Goal: Task Accomplishment & Management: Use online tool/utility

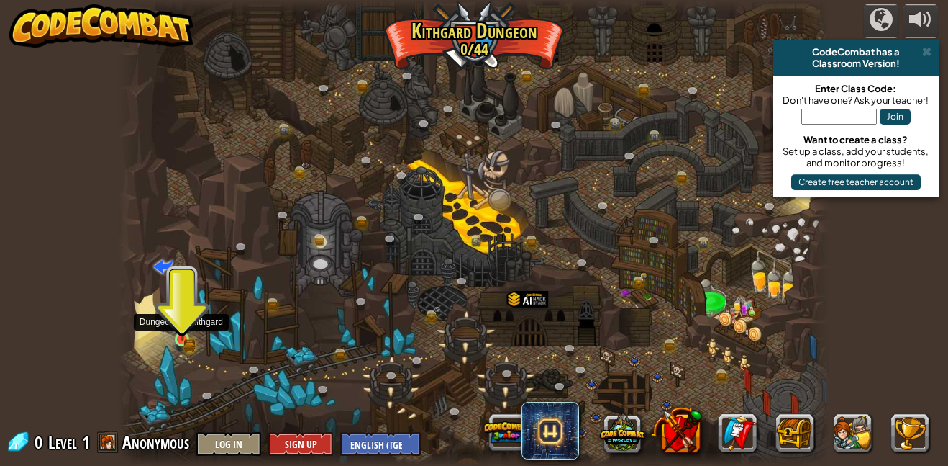
click at [182, 338] on img at bounding box center [182, 321] width 17 height 37
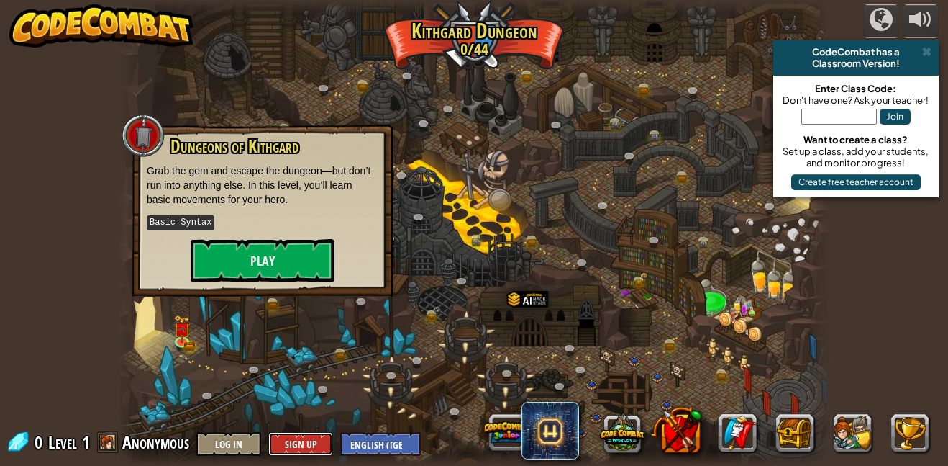
click at [290, 449] on button "Sign Up" at bounding box center [300, 444] width 65 height 24
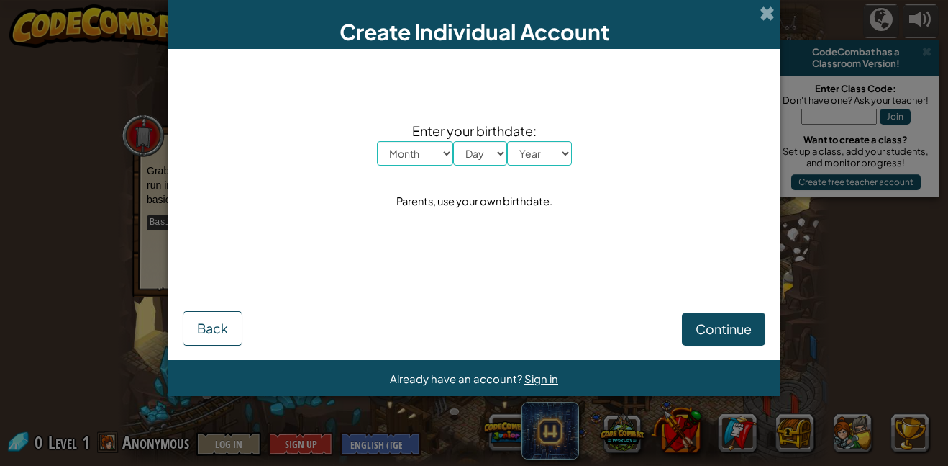
click at [417, 147] on select "Month January February March April May June July August September October Novem…" at bounding box center [415, 153] width 76 height 24
select select "6"
click at [377, 141] on select "Month January February March April May June July August September October Novem…" at bounding box center [415, 153] width 76 height 24
click at [489, 153] on select "Day 1 2 3 4 5 6 7 8 9 10 11 12 13 14 15 16 17 18 19 20 21 22 23 24 25 26 27 28 …" at bounding box center [480, 153] width 54 height 24
select select "9"
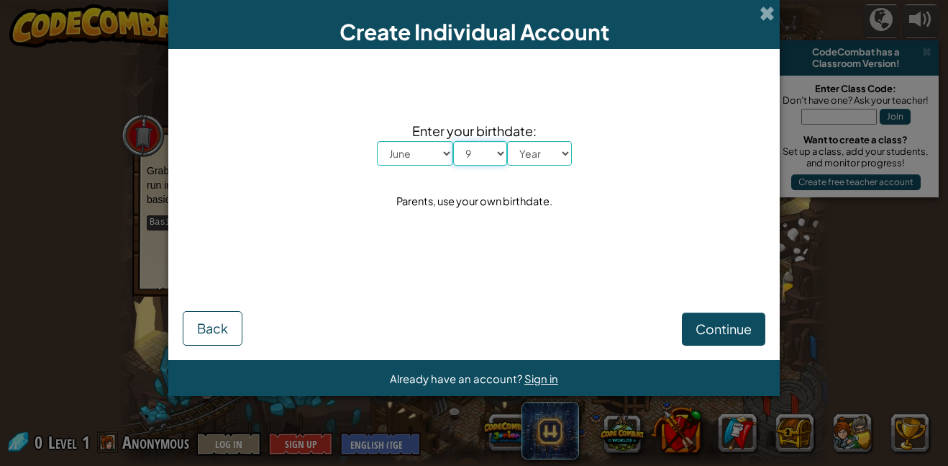
click at [453, 141] on select "Day 1 2 3 4 5 6 7 8 9 10 11 12 13 14 15 16 17 18 19 20 21 22 23 24 25 26 27 28 …" at bounding box center [480, 153] width 54 height 24
click at [525, 151] on select "Year [DATE] 2024 2023 2022 2021 2020 2019 2018 2017 2016 2015 2014 2013 2012 20…" at bounding box center [539, 153] width 65 height 24
select select "2013"
click at [507, 141] on select "Year [DATE] 2024 2023 2022 2021 2020 2019 2018 2017 2016 2015 2014 2013 2012 20…" at bounding box center [539, 153] width 65 height 24
click at [692, 324] on button "Continue" at bounding box center [723, 328] width 83 height 33
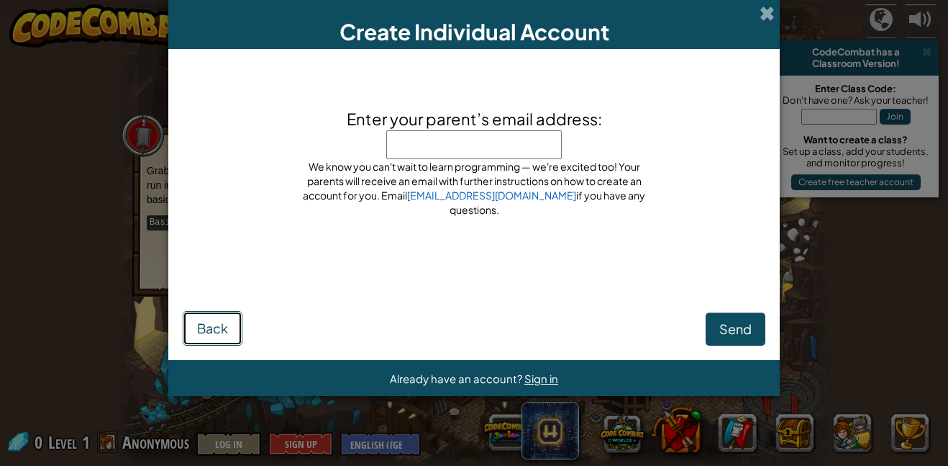
click at [230, 321] on button "Back" at bounding box center [213, 328] width 60 height 35
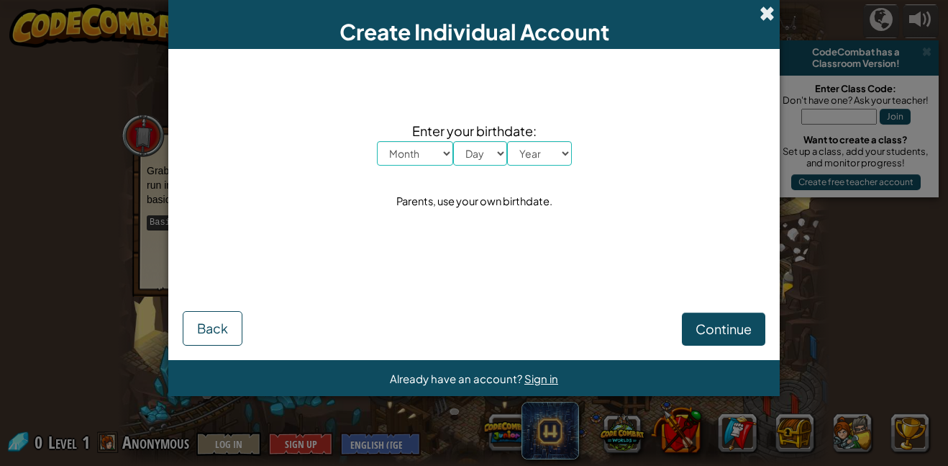
click at [764, 16] on span at bounding box center [767, 13] width 15 height 15
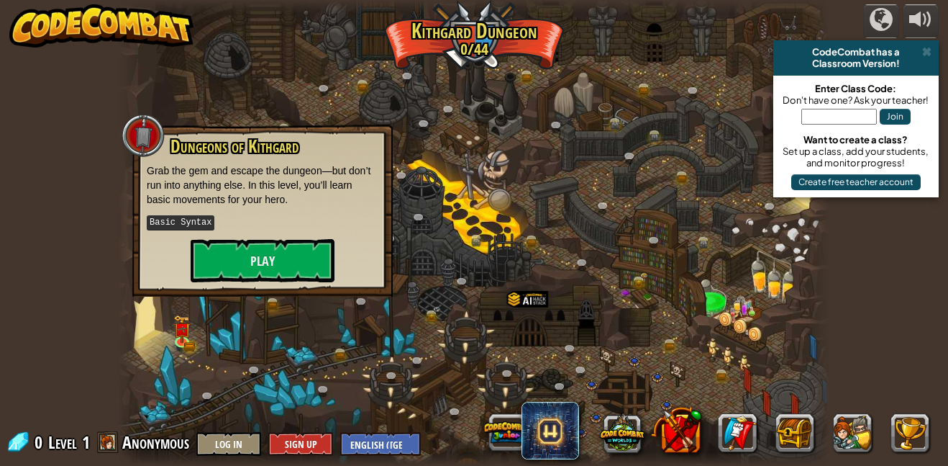
click at [99, 314] on div "powered by CodeCombat has a Classroom Version! Enter Class Code: Don't have one…" at bounding box center [474, 233] width 948 height 466
click at [332, 45] on div at bounding box center [474, 233] width 712 height 466
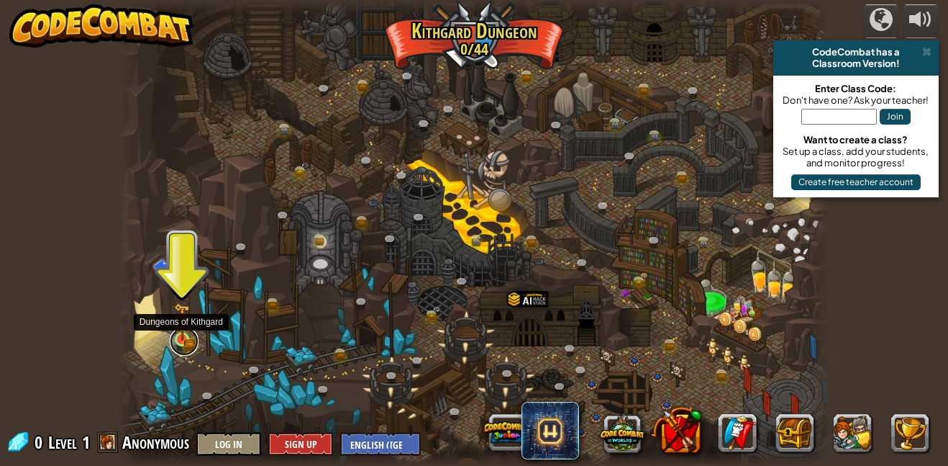
click at [185, 348] on link at bounding box center [184, 341] width 29 height 29
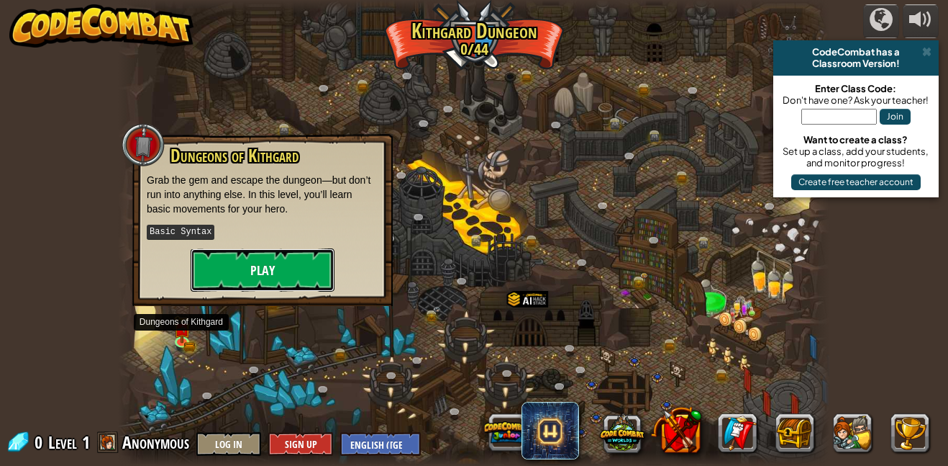
click at [256, 273] on button "Play" at bounding box center [263, 269] width 144 height 43
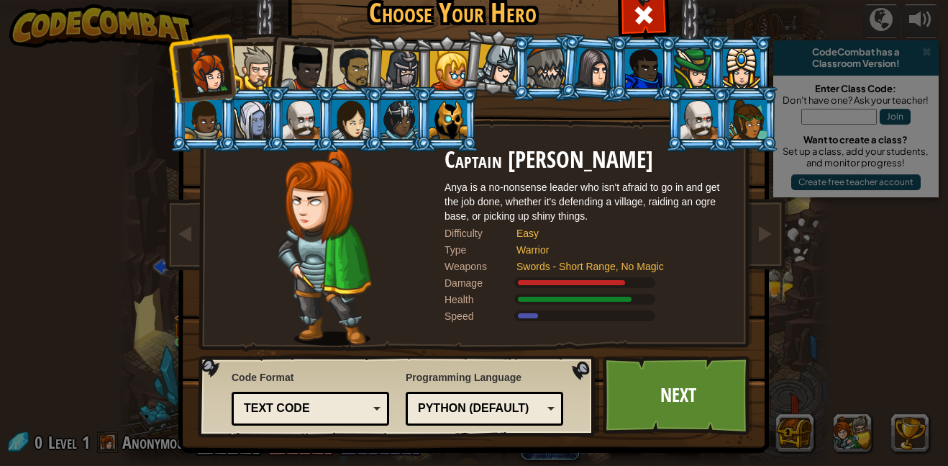
click at [270, 60] on li at bounding box center [300, 65] width 71 height 71
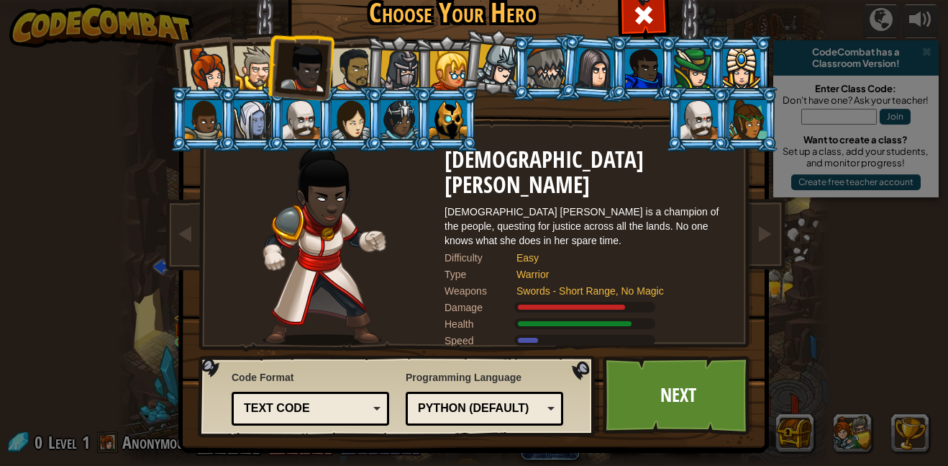
click at [342, 51] on div at bounding box center [354, 69] width 45 height 45
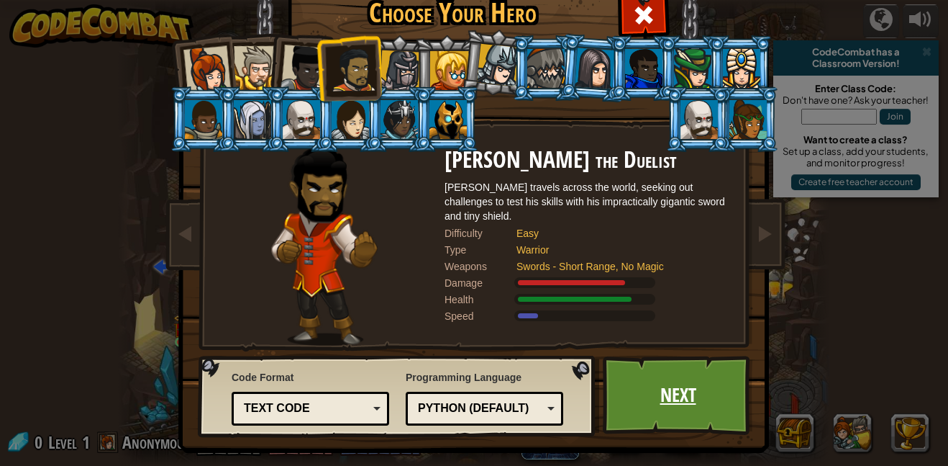
click at [666, 404] on link "Next" at bounding box center [678, 394] width 150 height 79
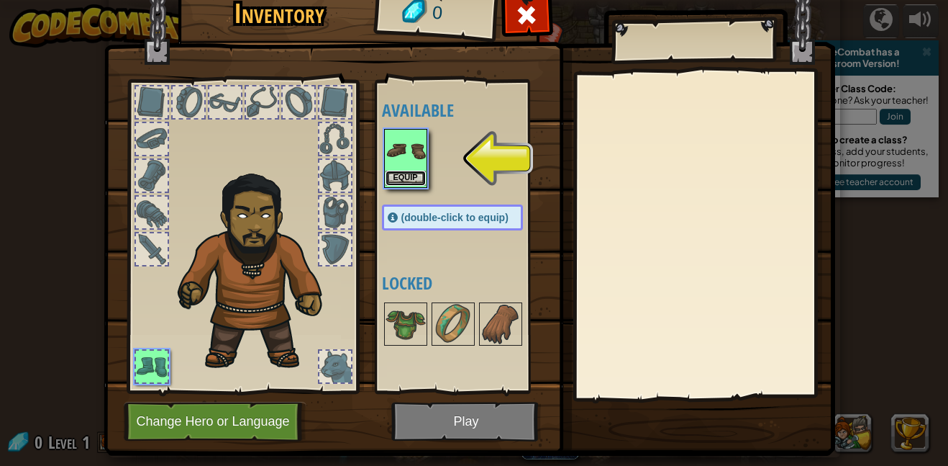
click at [407, 176] on button "Equip" at bounding box center [406, 178] width 40 height 15
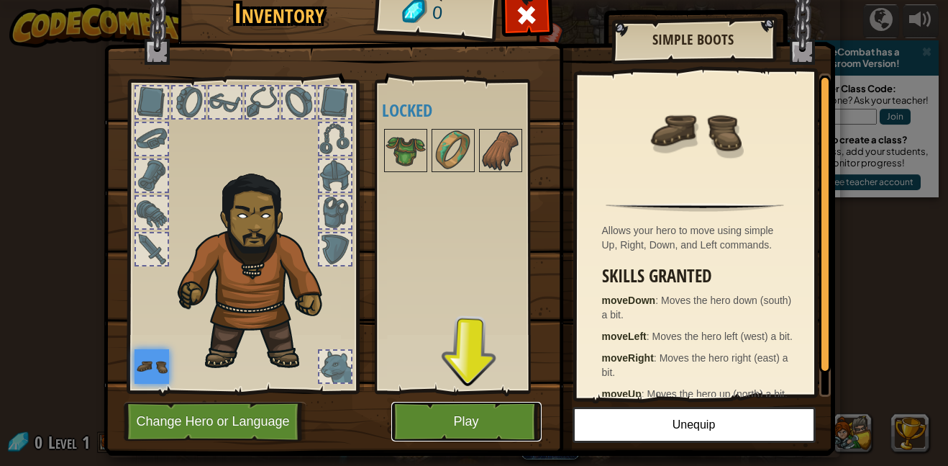
click at [458, 435] on button "Play" at bounding box center [466, 422] width 150 height 40
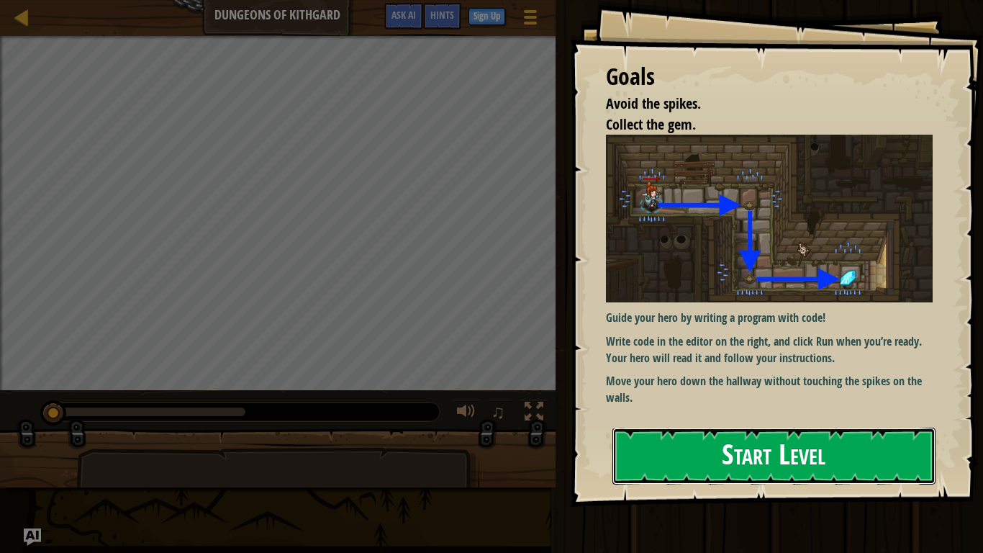
click at [893, 465] on button "Start Level" at bounding box center [773, 455] width 323 height 57
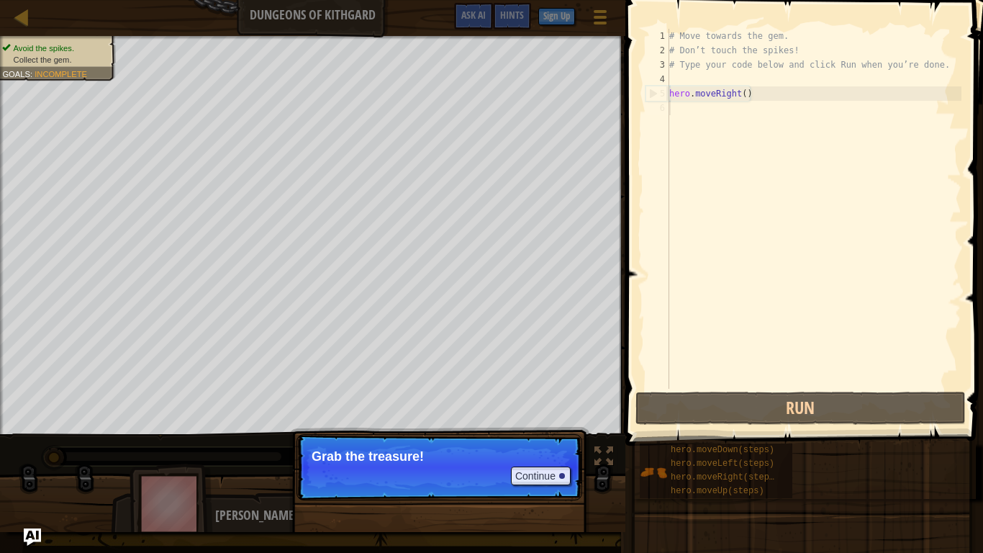
click at [488, 465] on p "Continue Grab the treasure!" at bounding box center [439, 467] width 286 height 66
click at [532, 465] on button "Continue" at bounding box center [541, 475] width 60 height 19
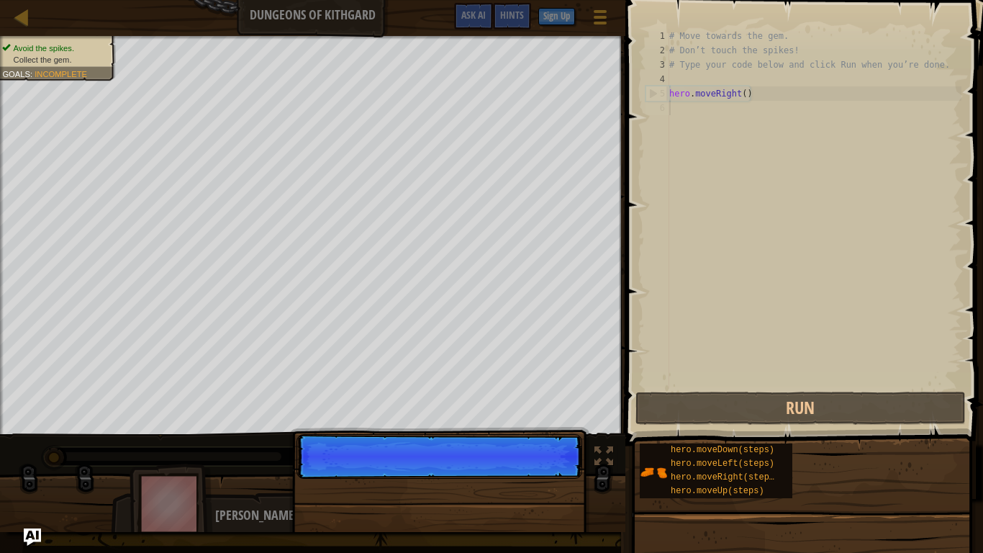
scroll to position [6, 0]
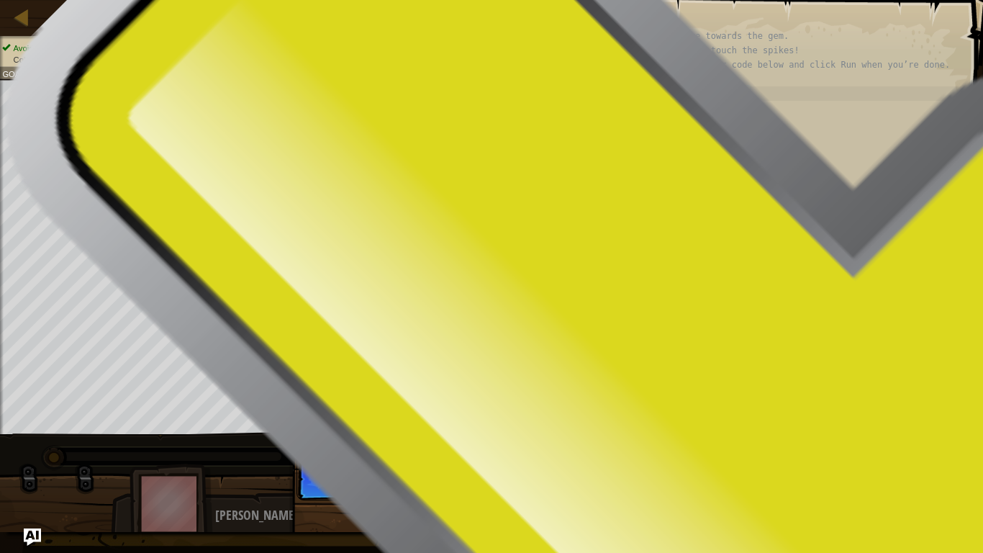
click at [717, 407] on button "Run" at bounding box center [800, 407] width 330 height 33
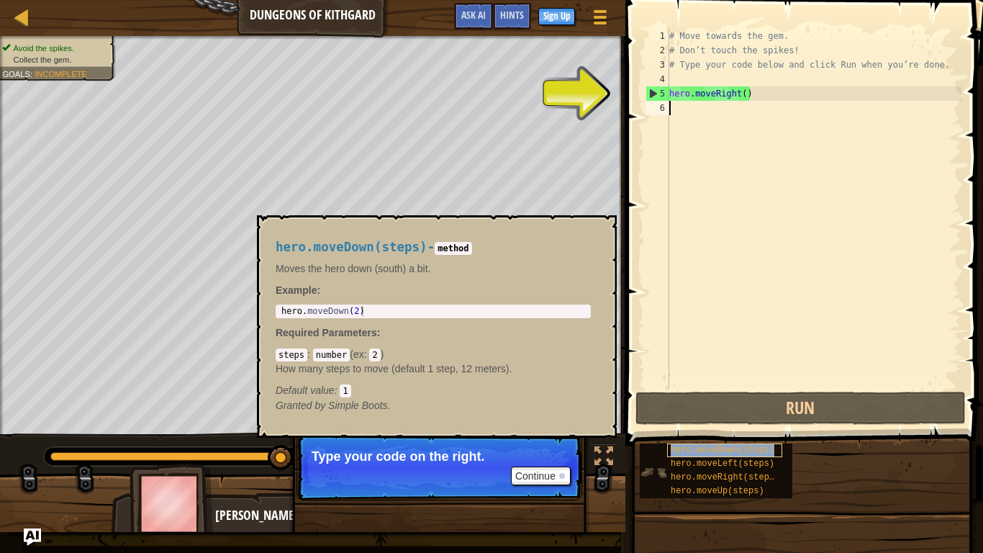
click at [718, 448] on span "hero.moveDown(steps)" at bounding box center [723, 450] width 104 height 10
click at [710, 119] on div "# Move towards the gem. # Don’t touch the spikes! # Type your code below and cl…" at bounding box center [813, 223] width 295 height 389
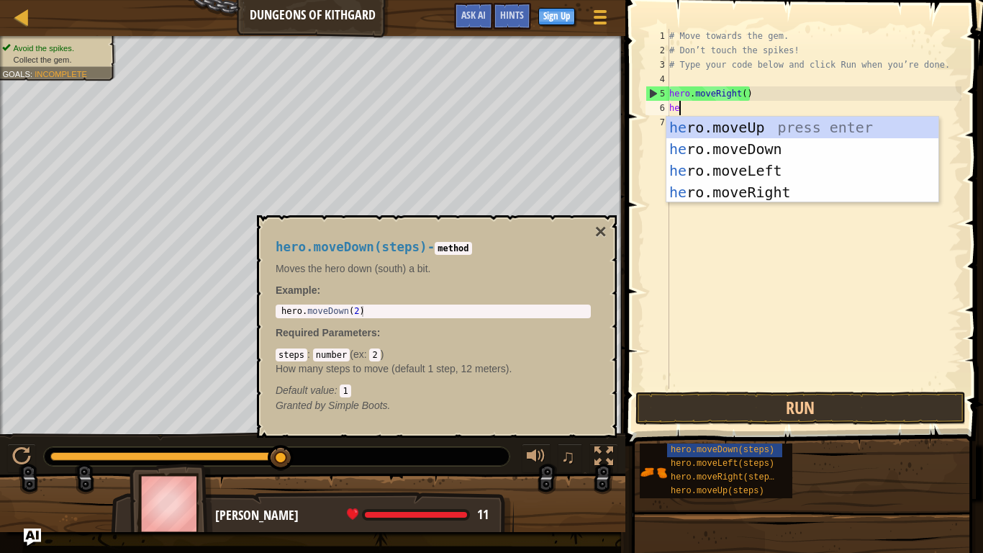
scroll to position [6, 1]
click at [604, 235] on button "×" at bounding box center [601, 232] width 12 height 20
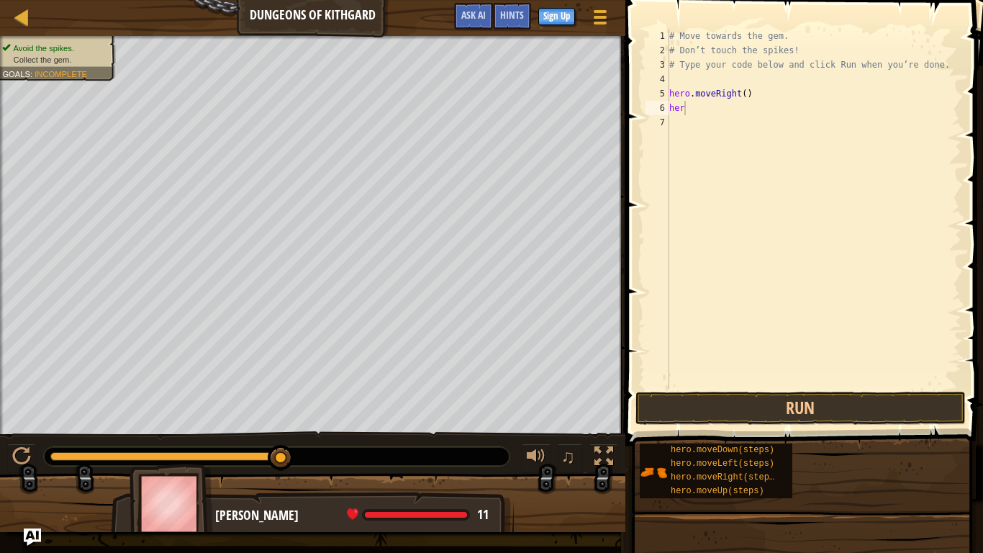
click at [699, 114] on div "# Move towards the gem. # Don’t touch the spikes! # Type your code below and cl…" at bounding box center [813, 223] width 295 height 389
type textarea "hero"
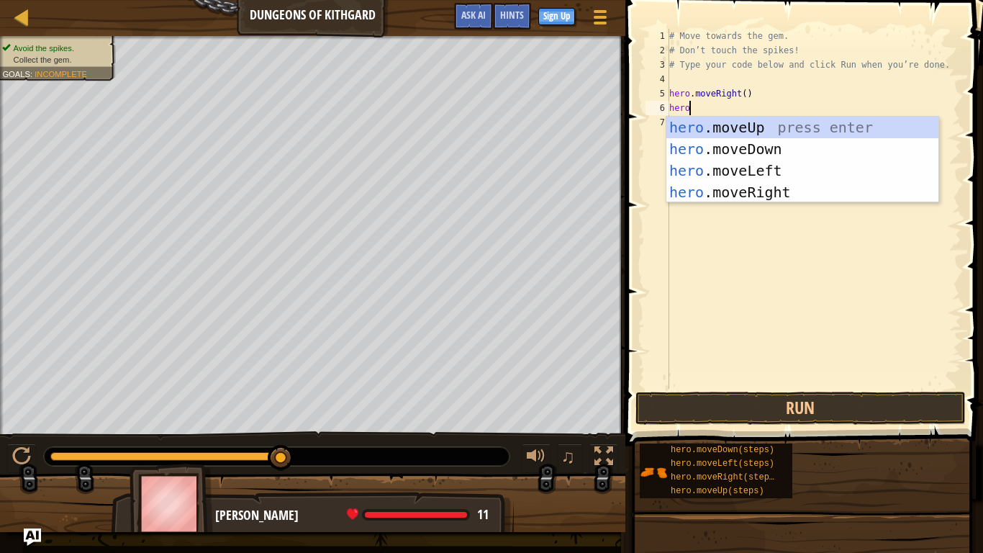
scroll to position [6, 2]
click at [808, 147] on div "hero .moveUp press enter hero .moveDown press enter hero .moveLeft press enter …" at bounding box center [802, 182] width 272 height 130
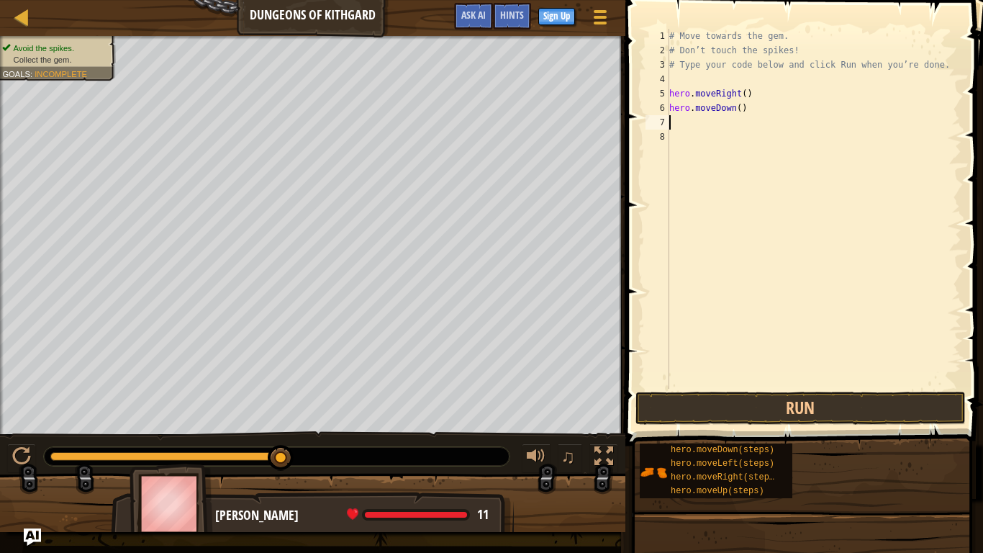
scroll to position [6, 0]
click at [894, 394] on button "Run" at bounding box center [800, 407] width 330 height 33
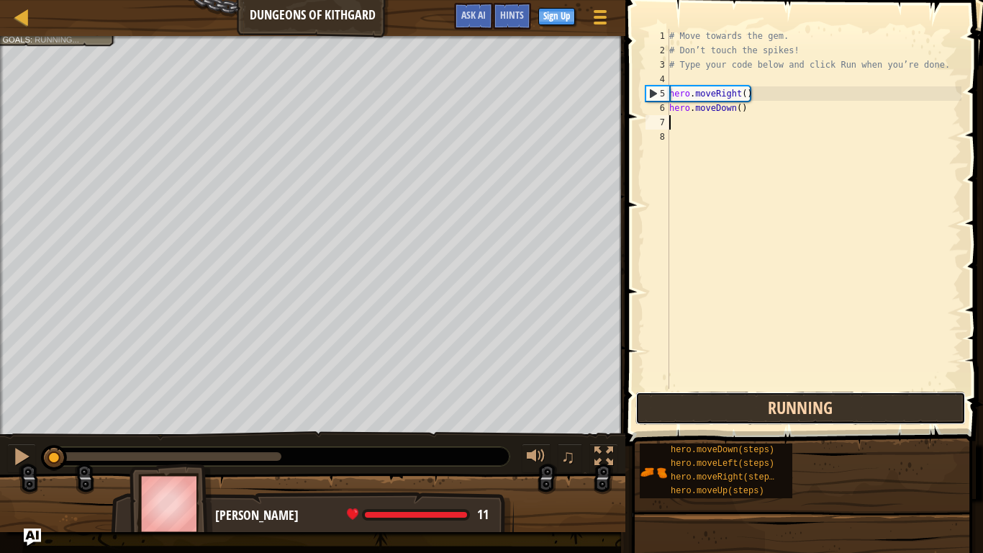
click at [882, 402] on button "Running" at bounding box center [800, 407] width 330 height 33
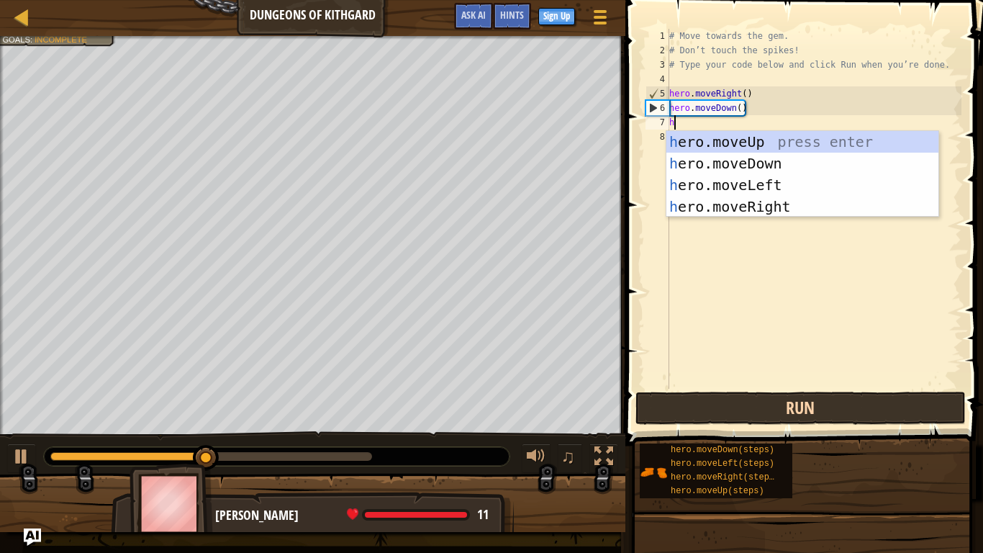
type textarea "he"
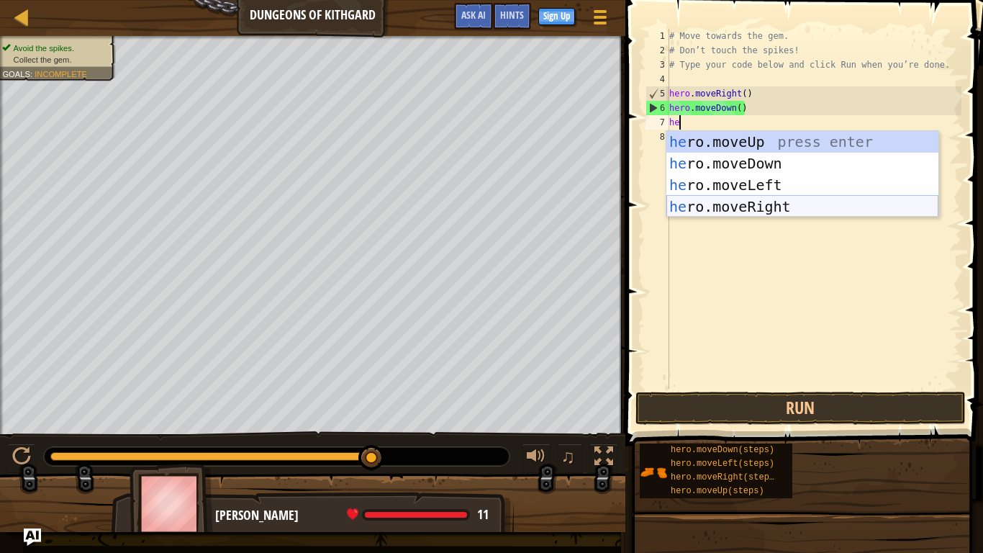
click at [718, 209] on div "he ro.moveUp press enter he ro.moveDown press enter he ro.moveLeft press enter …" at bounding box center [802, 196] width 272 height 130
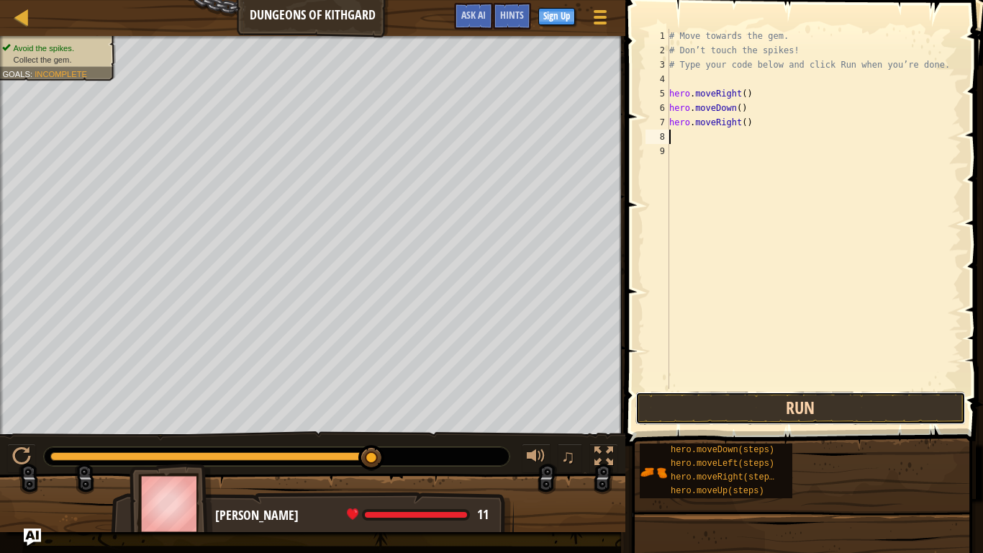
click at [722, 407] on button "Run" at bounding box center [800, 407] width 330 height 33
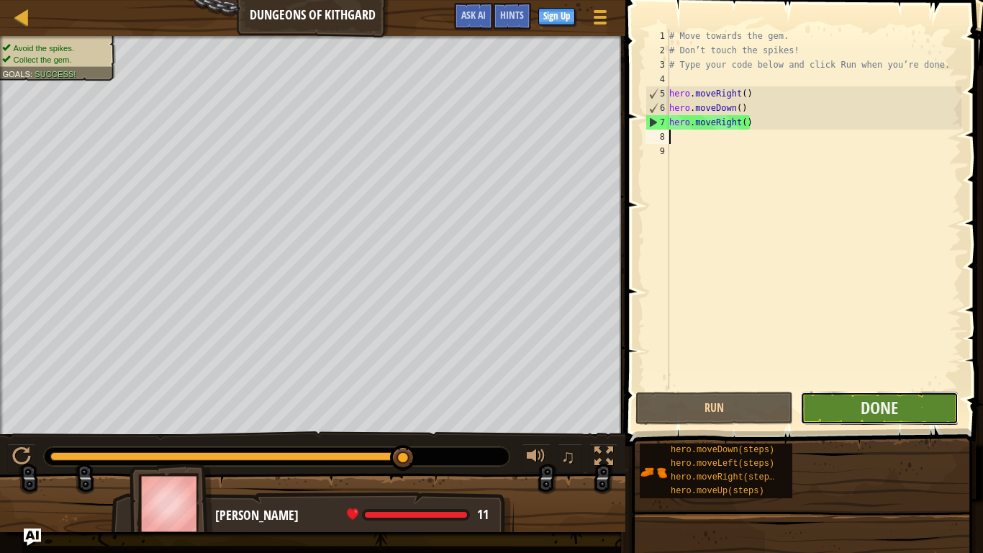
click at [851, 418] on button "Done" at bounding box center [879, 407] width 158 height 33
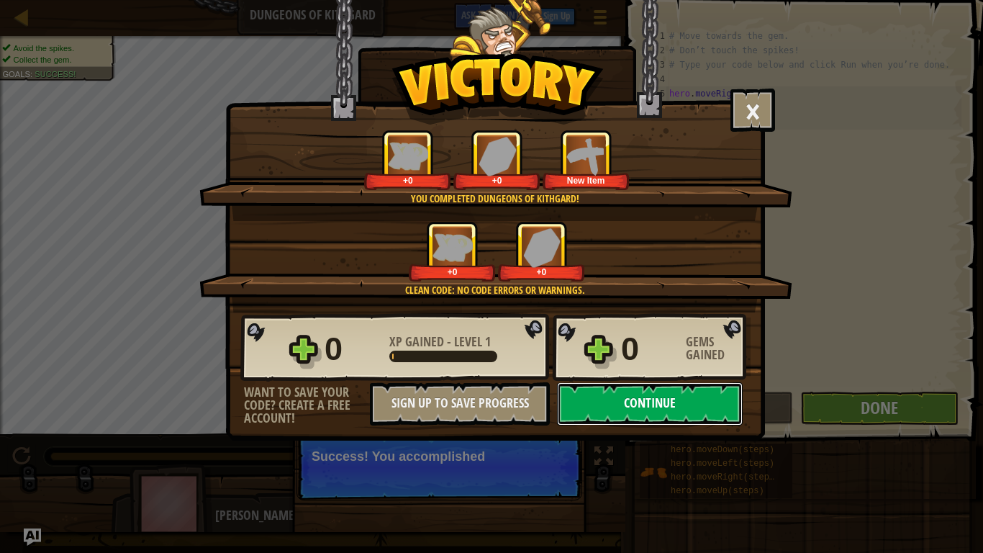
click at [673, 404] on button "Continue" at bounding box center [650, 403] width 186 height 43
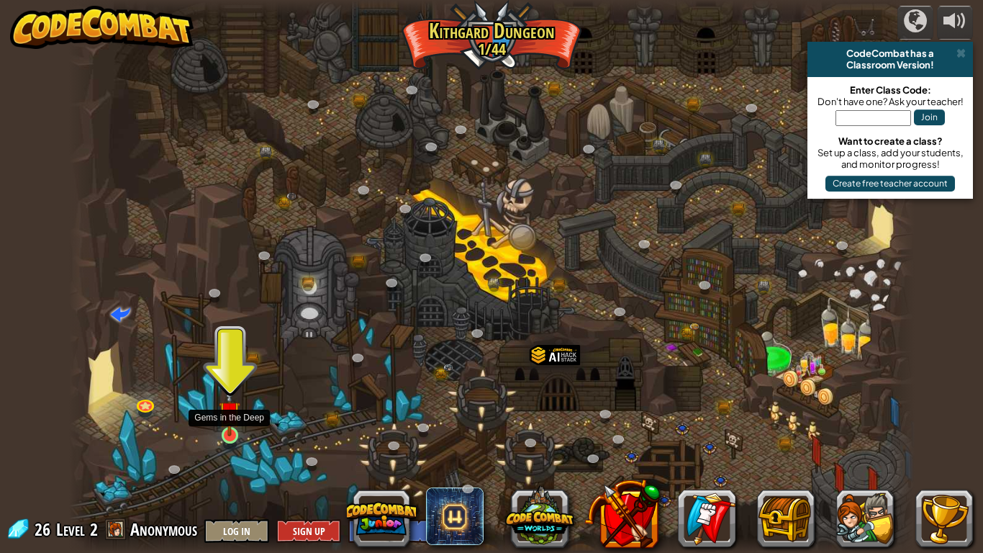
click at [237, 430] on img at bounding box center [230, 411] width 22 height 49
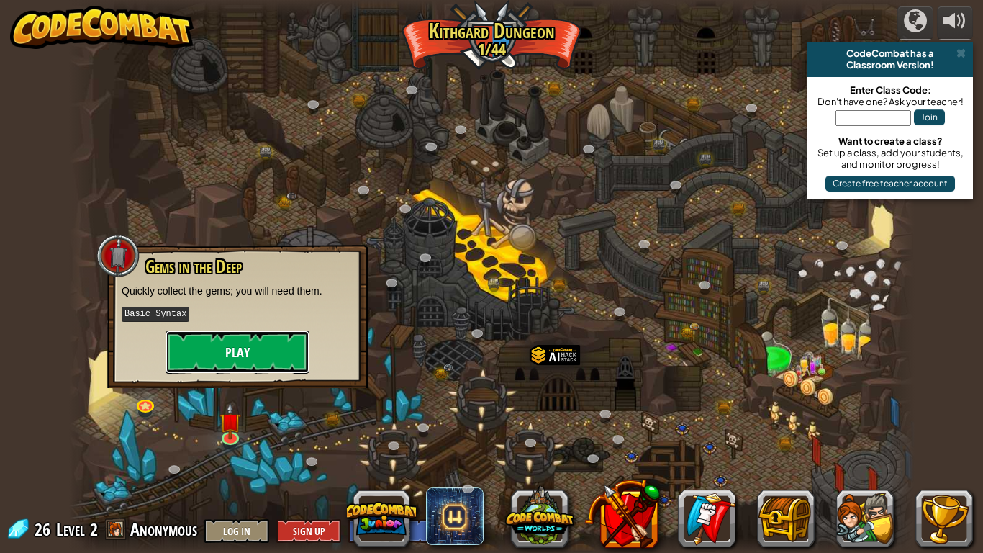
click at [258, 353] on button "Play" at bounding box center [237, 351] width 144 height 43
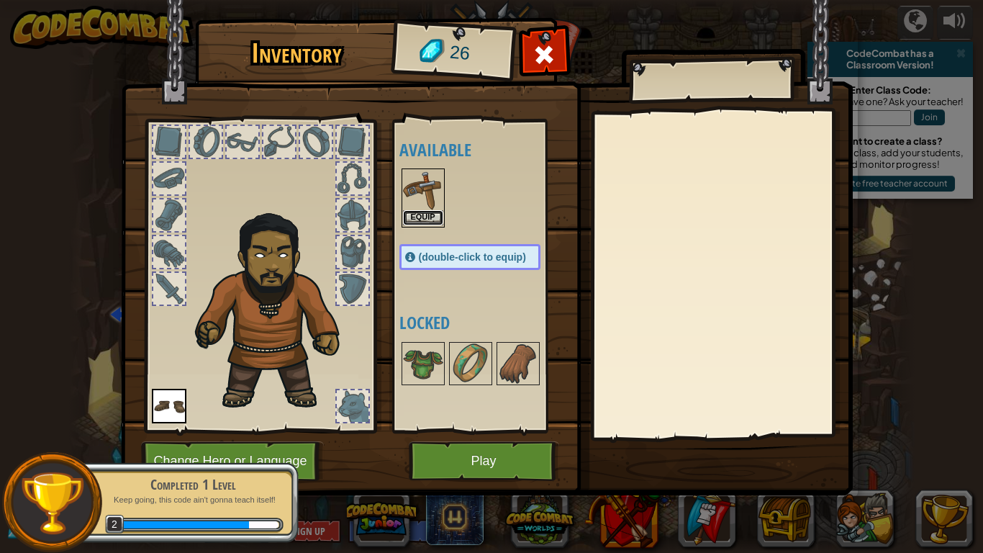
click at [431, 210] on button "Equip" at bounding box center [423, 217] width 40 height 15
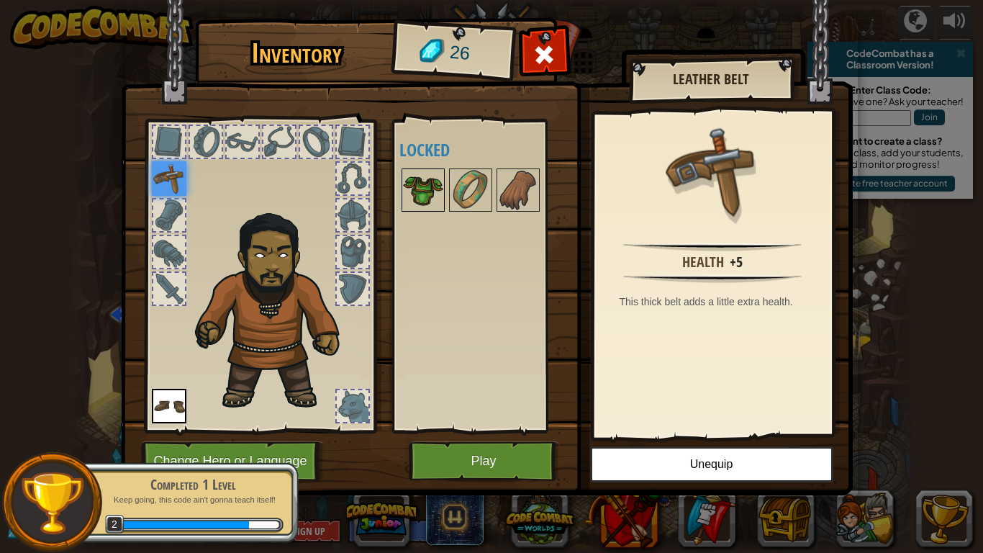
click at [424, 184] on img at bounding box center [423, 190] width 40 height 40
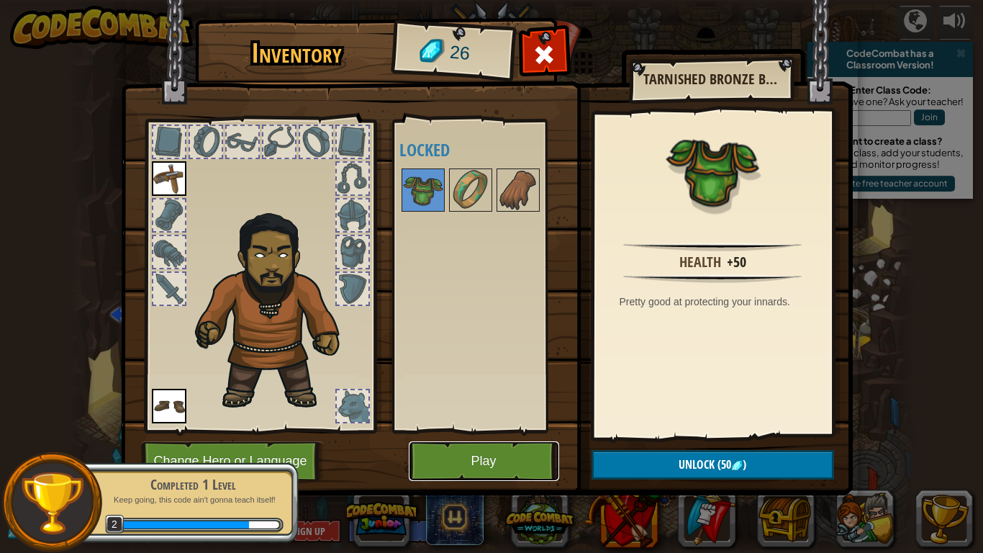
click at [487, 465] on button "Play" at bounding box center [484, 461] width 150 height 40
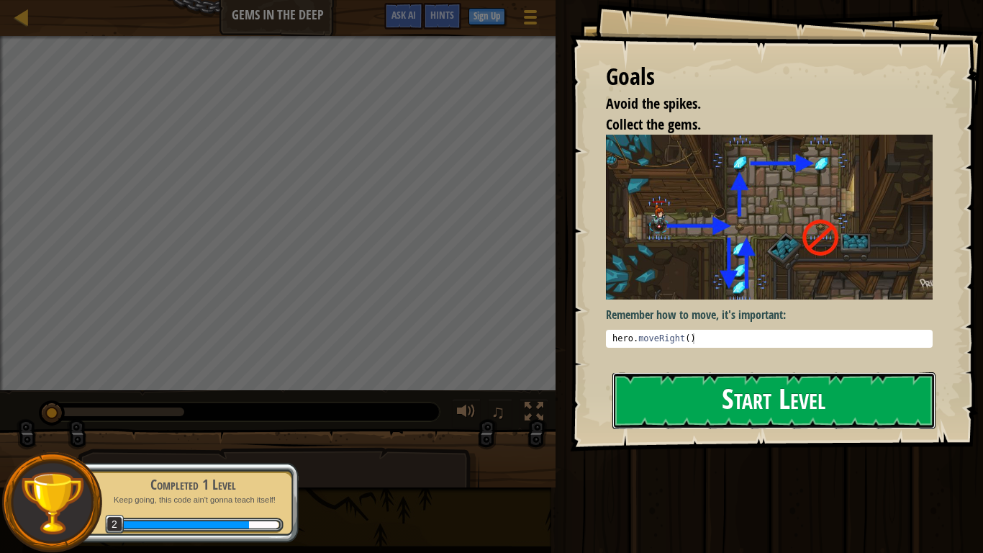
click at [620, 390] on button "Start Level" at bounding box center [773, 400] width 323 height 57
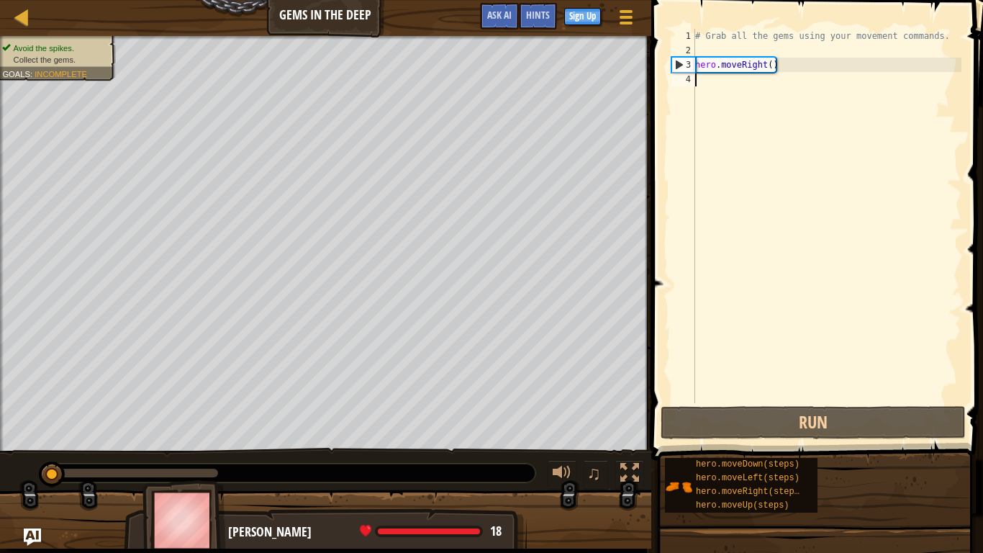
click at [712, 85] on div "# Grab all the gems using your movement commands. hero . moveRight ( )" at bounding box center [826, 230] width 269 height 403
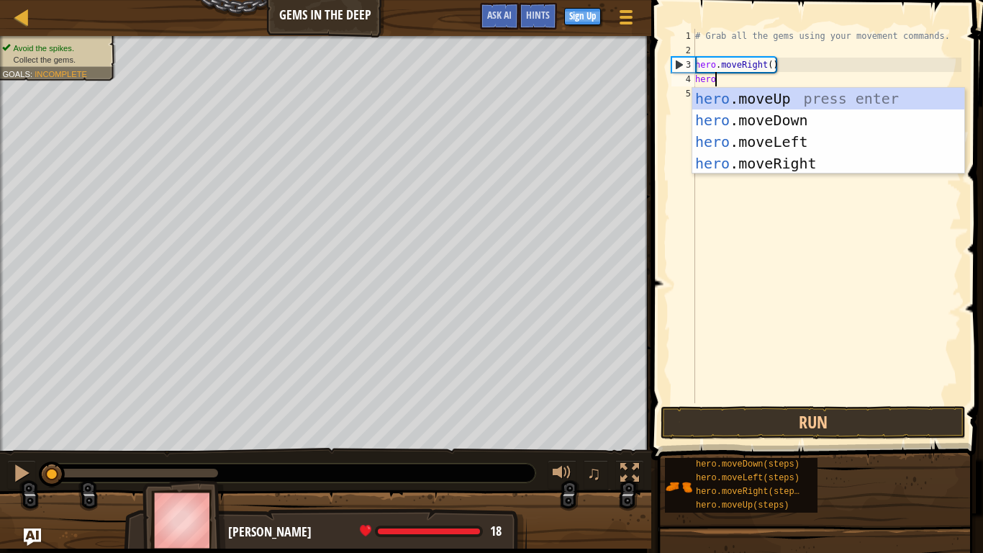
type textarea "hero"
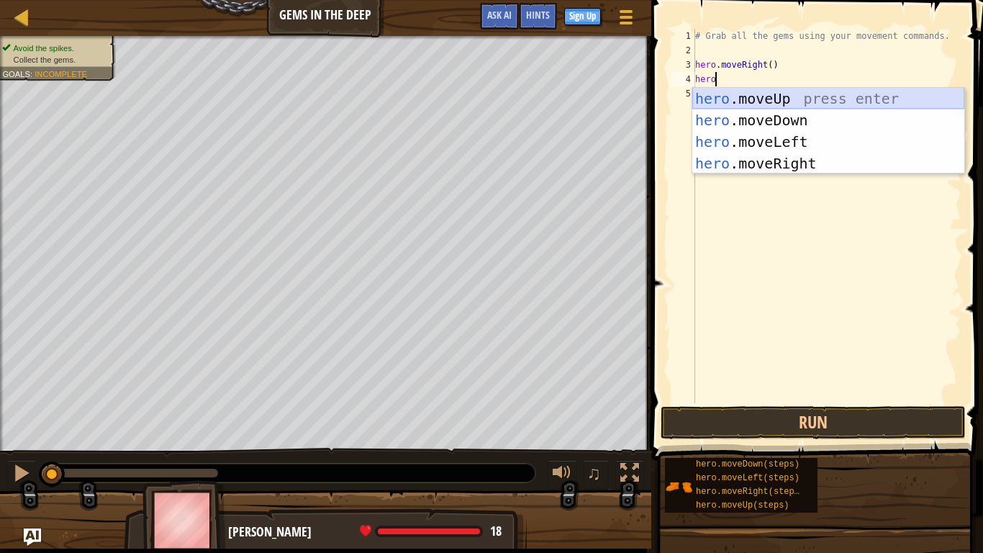
click at [772, 98] on div "hero .moveUp press enter hero .moveDown press enter hero .moveLeft press enter …" at bounding box center [828, 153] width 272 height 130
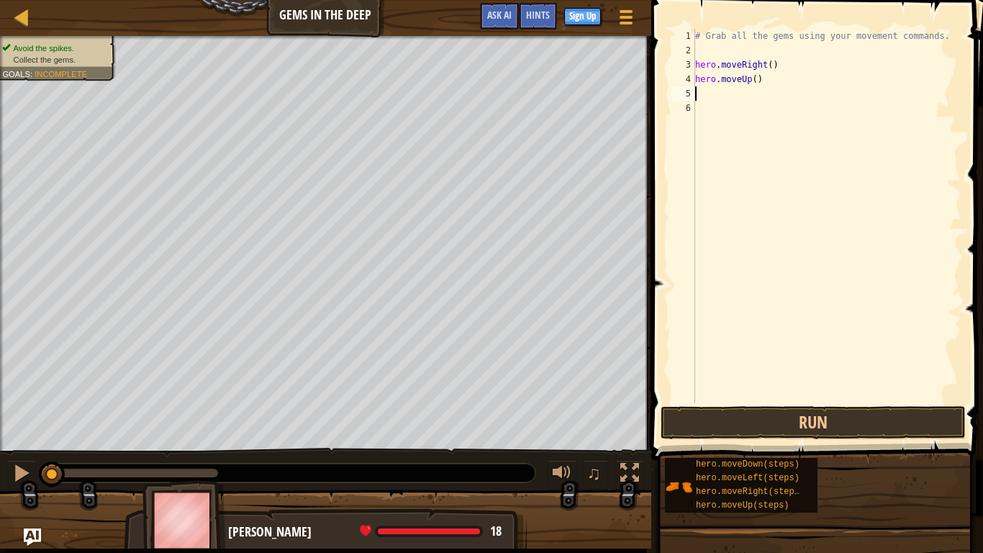
scroll to position [6, 0]
click at [730, 417] on button "Run" at bounding box center [813, 422] width 305 height 33
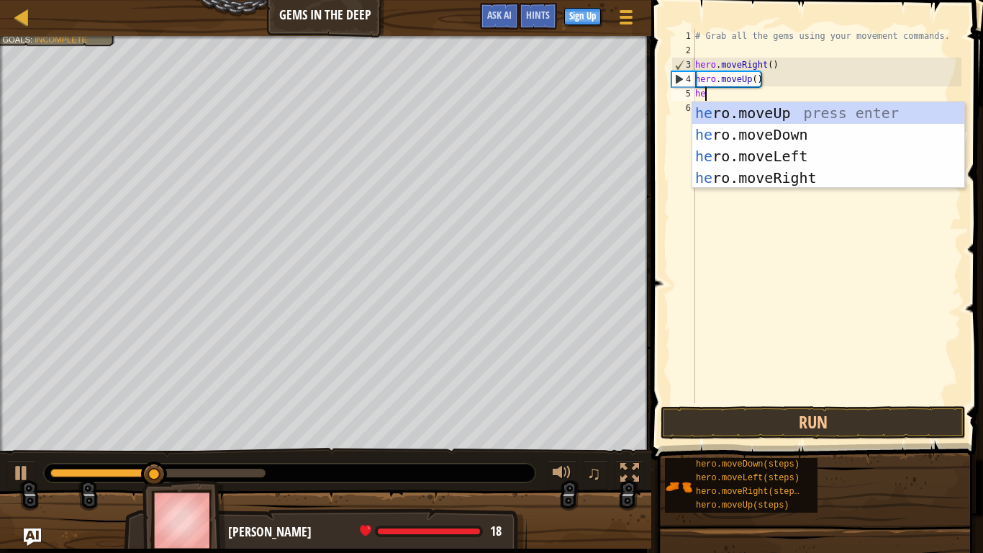
type textarea "hero"
click at [735, 185] on div "hero .moveUp press enter hero .moveDown press enter hero .moveLeft press enter …" at bounding box center [828, 167] width 272 height 130
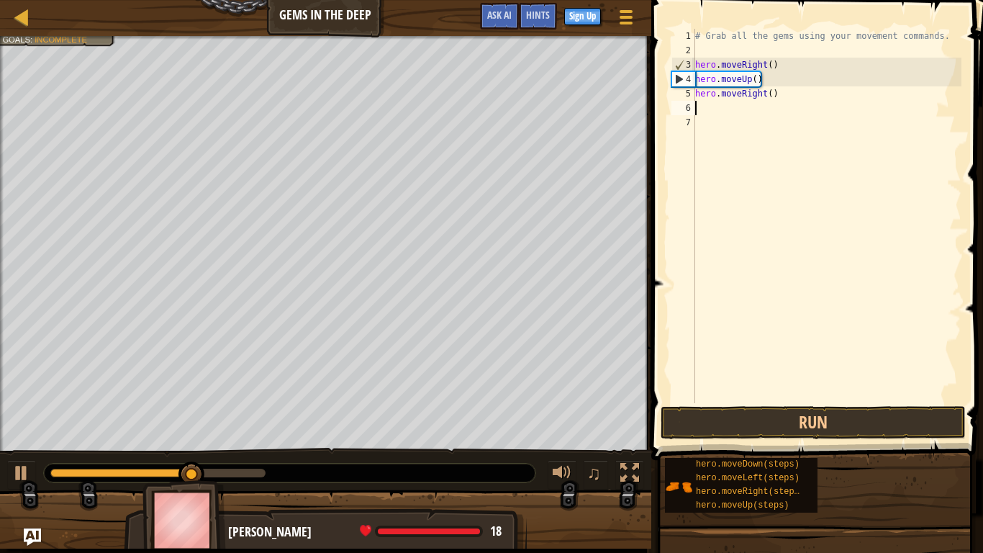
scroll to position [6, 0]
click at [712, 416] on button "Run" at bounding box center [813, 422] width 305 height 33
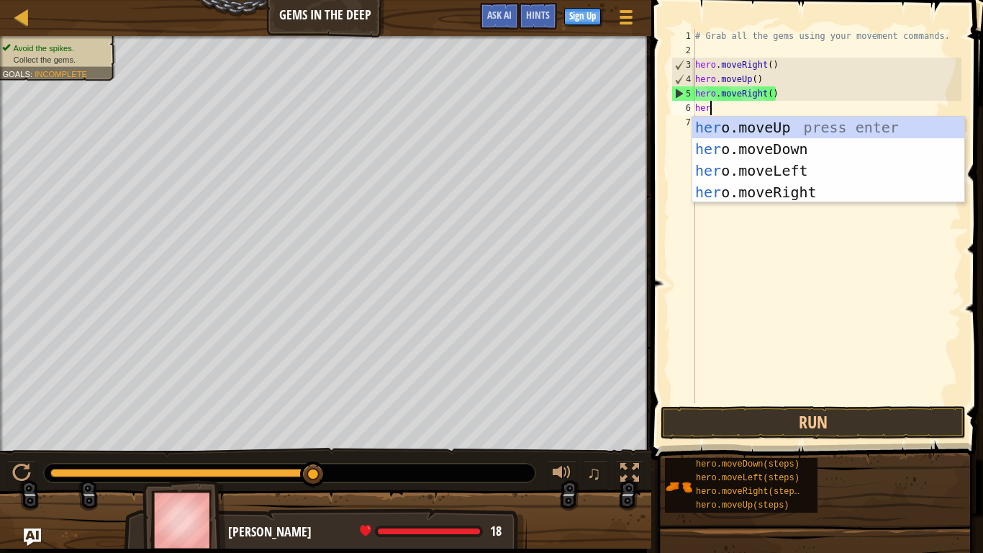
type textarea "hero"
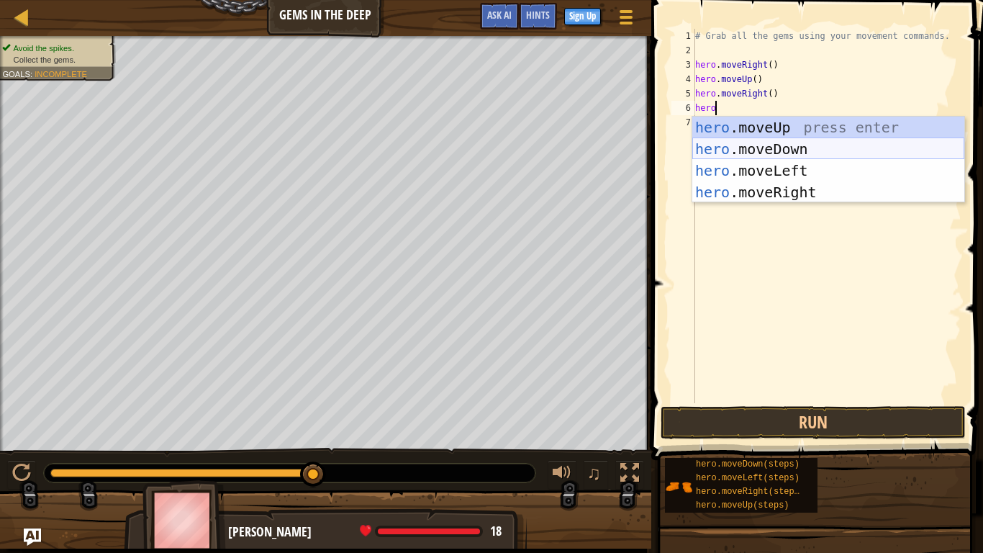
click at [800, 138] on div "hero .moveUp press enter hero .moveDown press enter hero .moveLeft press enter …" at bounding box center [828, 182] width 272 height 130
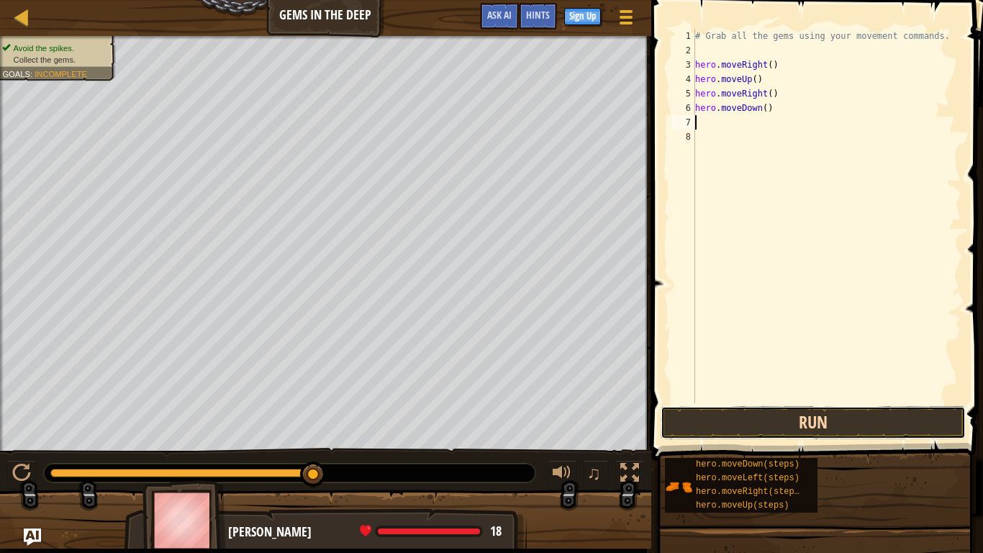
click at [753, 414] on button "Run" at bounding box center [813, 422] width 305 height 33
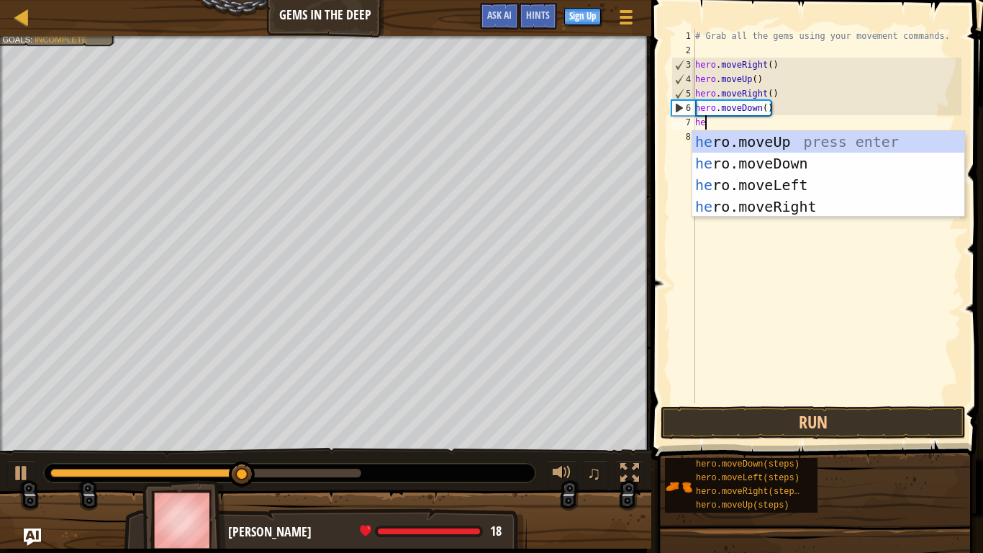
type textarea "hero"
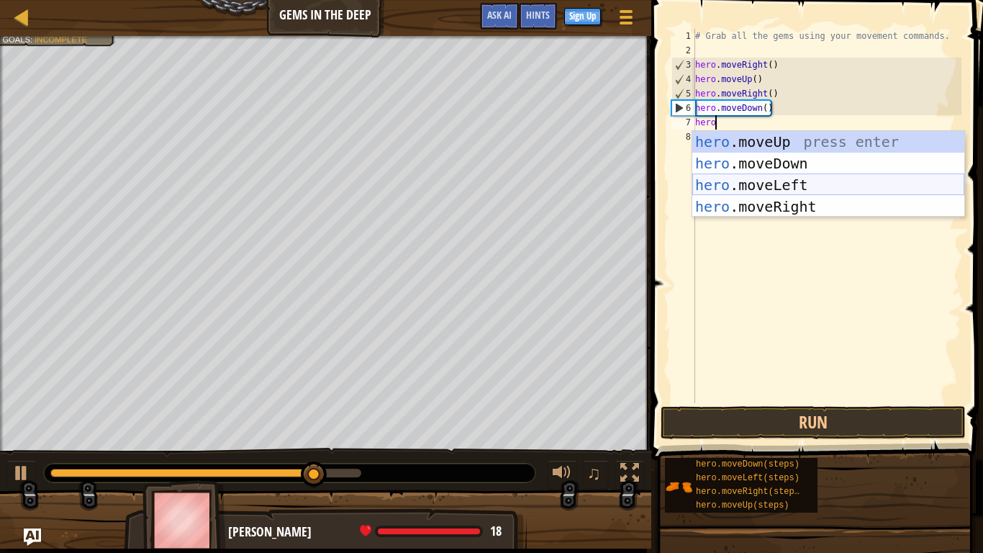
click at [761, 183] on div "hero .moveUp press enter hero .moveDown press enter hero .moveLeft press enter …" at bounding box center [828, 196] width 272 height 130
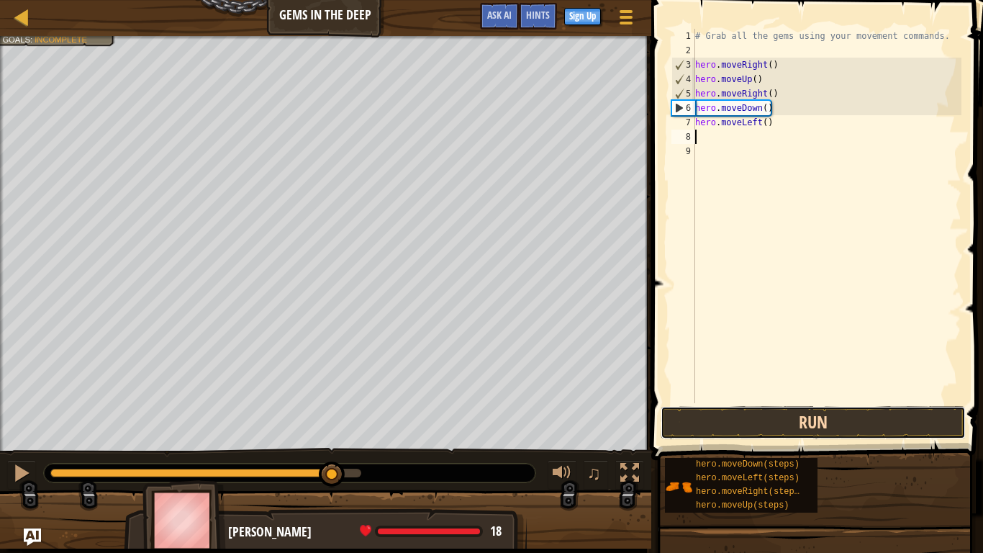
click at [699, 424] on button "Run" at bounding box center [813, 422] width 305 height 33
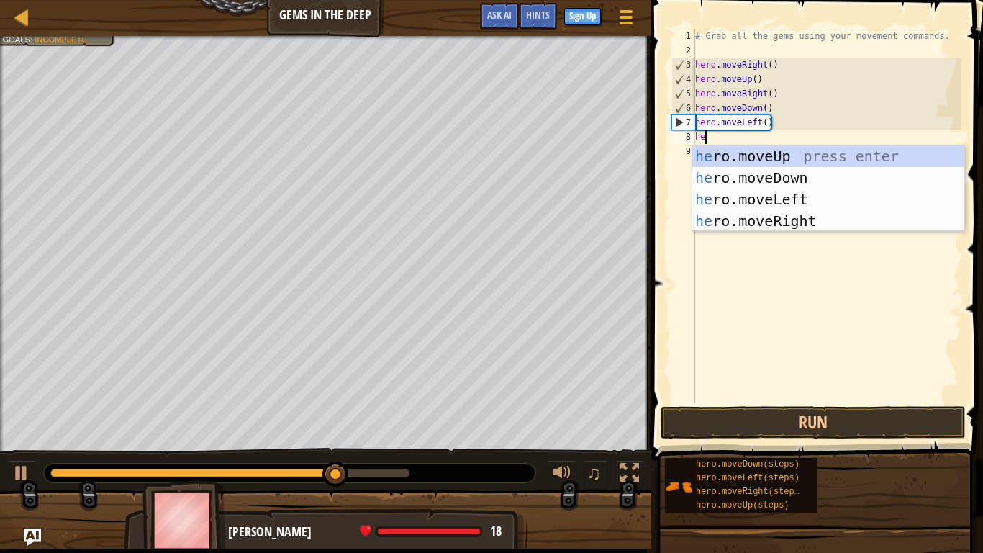
type textarea "hero"
click at [783, 172] on div "hero .moveUp press enter hero .moveDown press enter hero .moveLeft press enter …" at bounding box center [828, 210] width 272 height 130
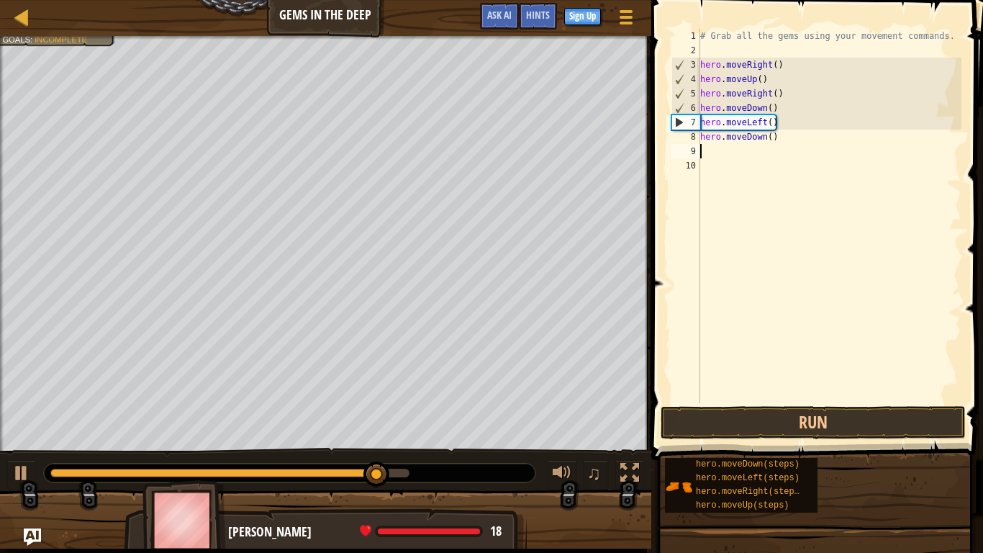
scroll to position [6, 0]
click at [720, 423] on button "Run" at bounding box center [813, 422] width 305 height 33
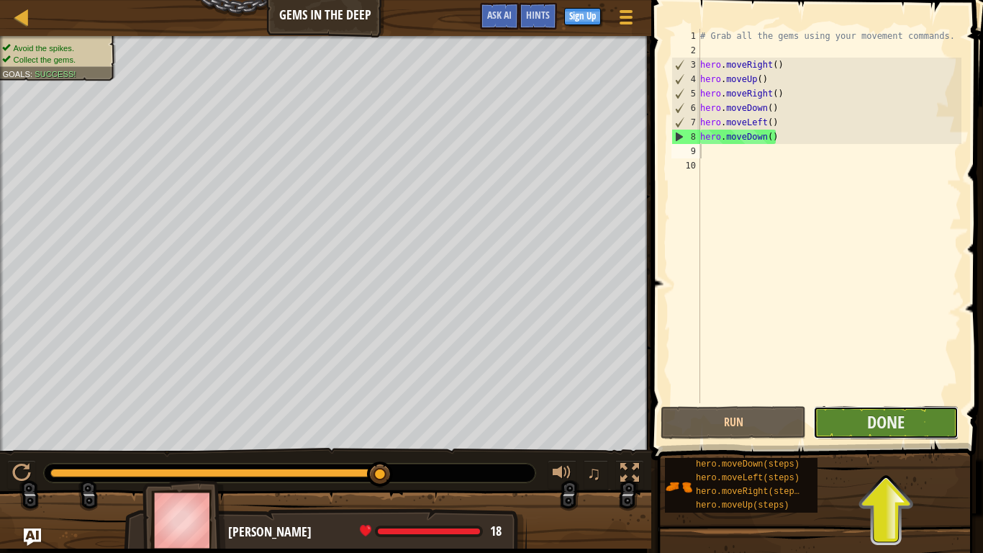
click at [825, 417] on button "Done" at bounding box center [885, 422] width 145 height 33
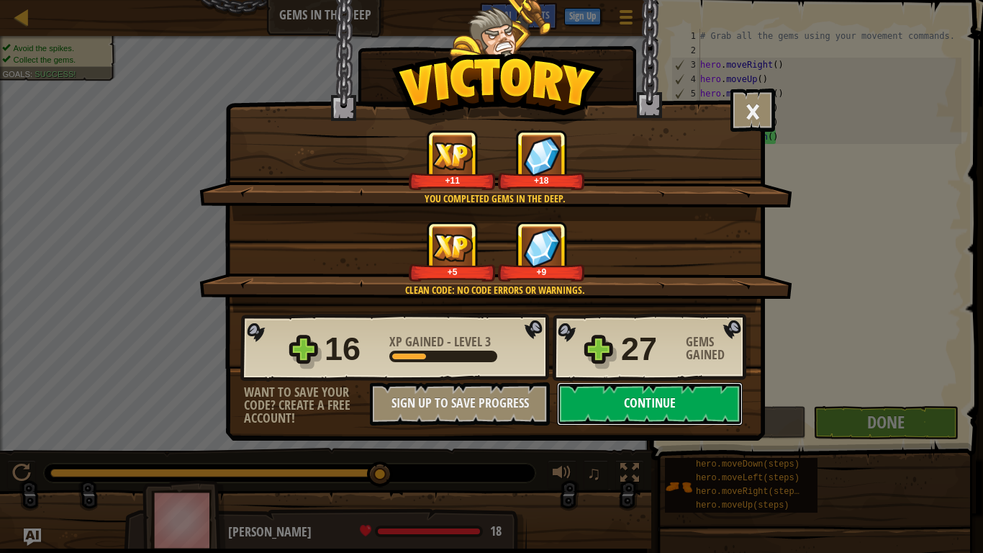
click at [682, 397] on button "Continue" at bounding box center [650, 403] width 186 height 43
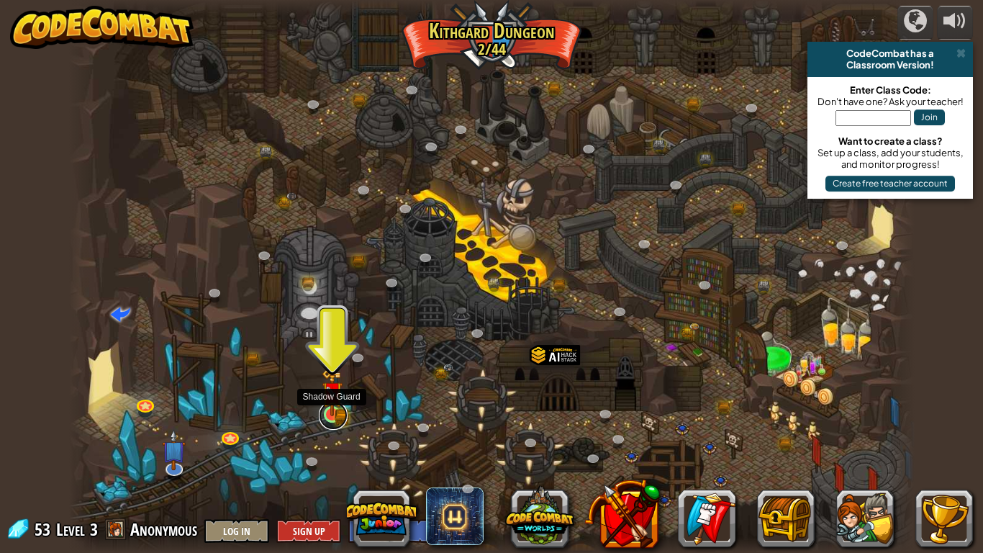
click at [337, 421] on link at bounding box center [333, 415] width 29 height 29
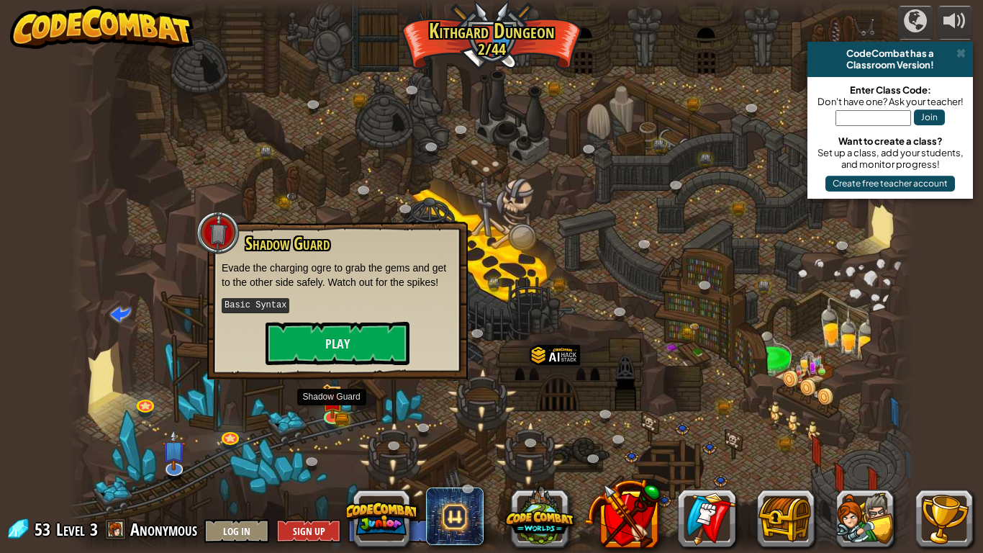
click at [332, 364] on div "Shadow Guard Evade the charging ogre to grab the gems and get to the other side…" at bounding box center [337, 301] width 260 height 158
click at [317, 337] on button "Play" at bounding box center [338, 343] width 144 height 43
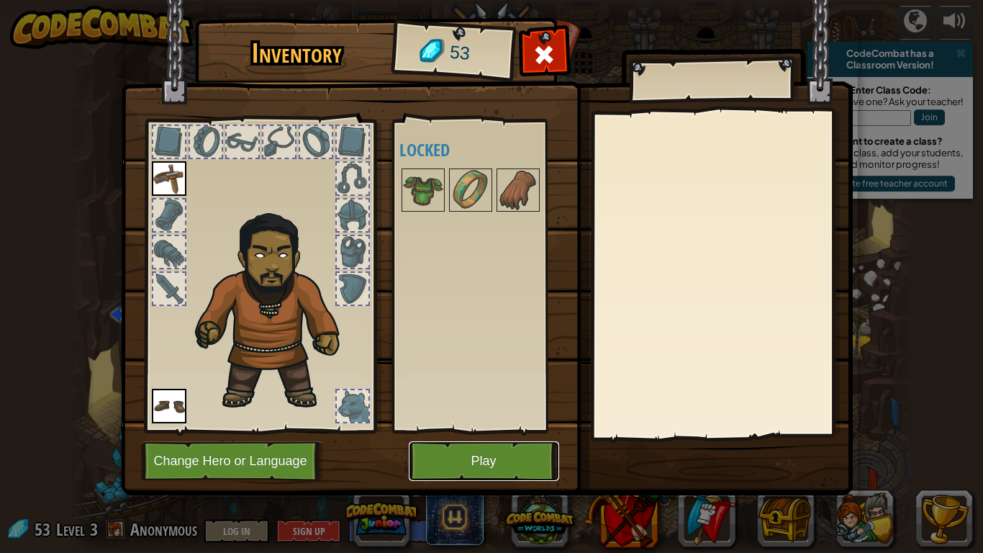
click at [510, 459] on button "Play" at bounding box center [484, 461] width 150 height 40
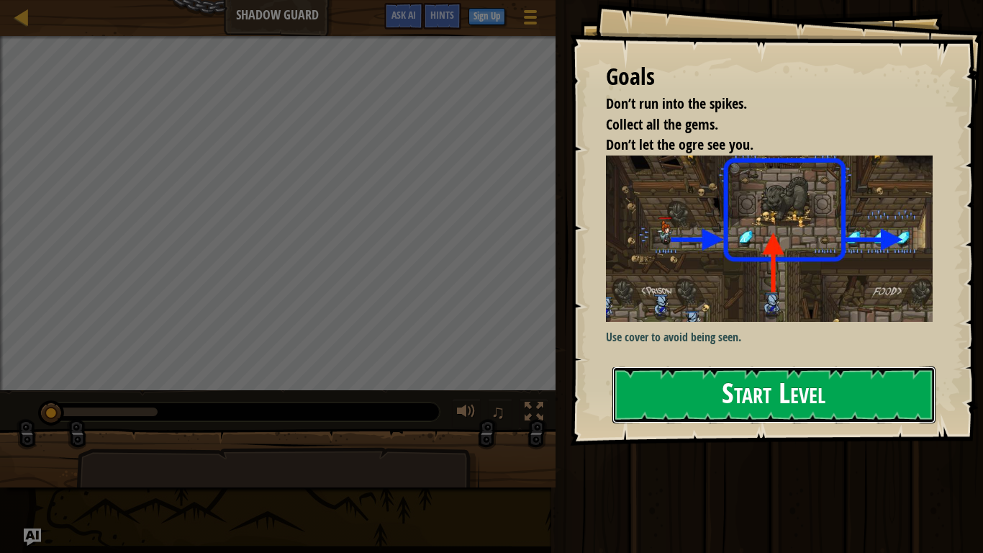
click at [779, 366] on button "Start Level" at bounding box center [773, 394] width 323 height 57
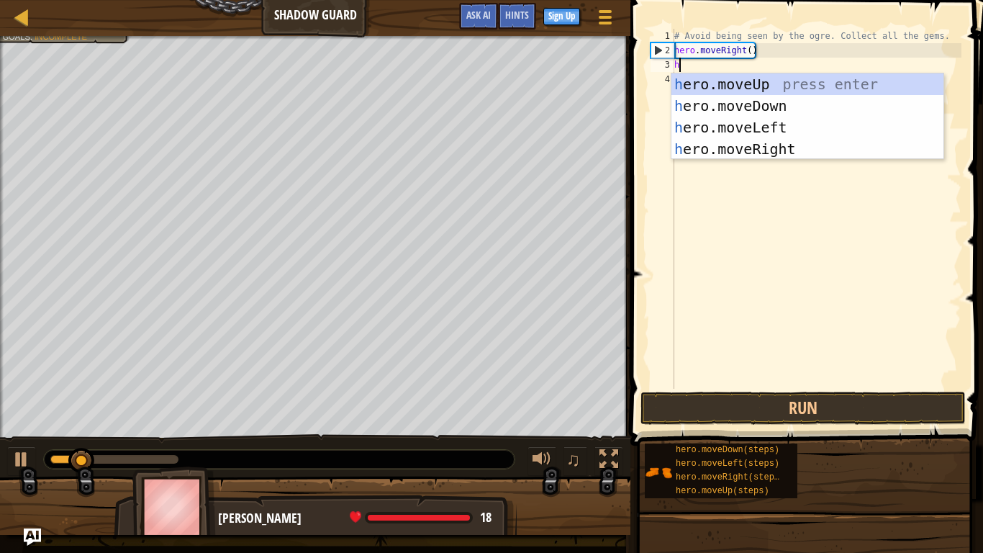
scroll to position [6, 0]
type textarea "hero"
click at [769, 84] on div "hero .moveUp press enter hero .moveDown press enter hero .moveLeft press enter …" at bounding box center [807, 138] width 272 height 130
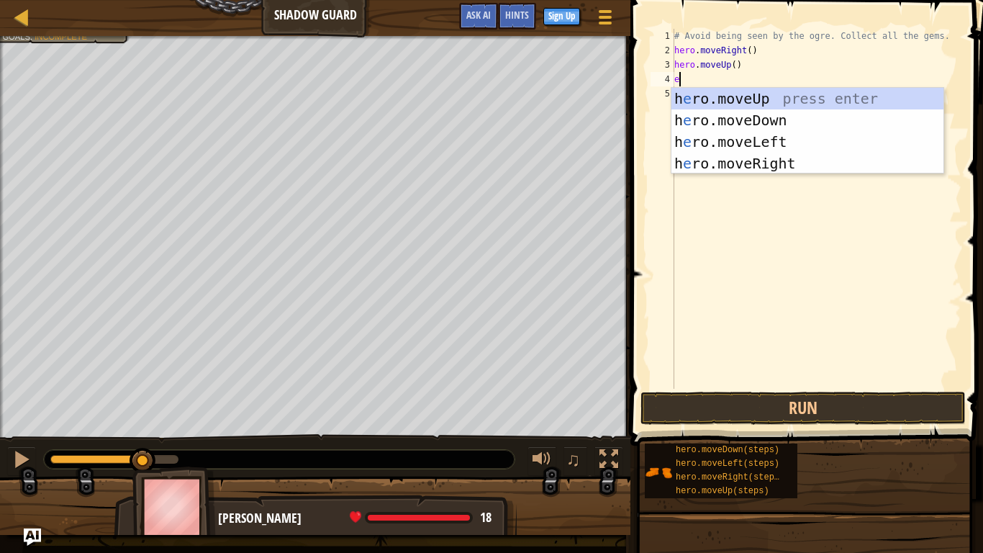
scroll to position [6, 1]
type textarea "e"
type textarea "hero"
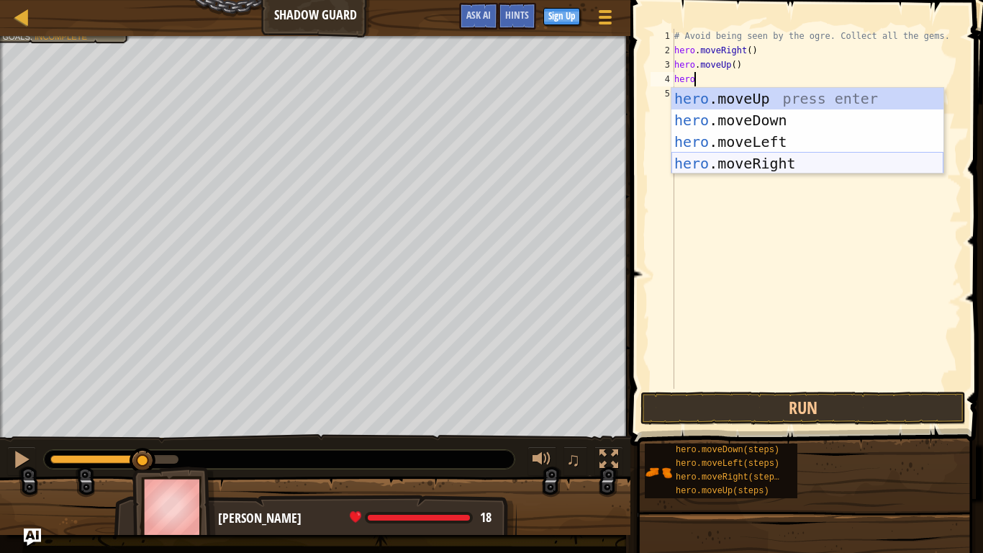
click at [768, 168] on div "hero .moveUp press enter hero .moveDown press enter hero .moveLeft press enter …" at bounding box center [807, 153] width 272 height 130
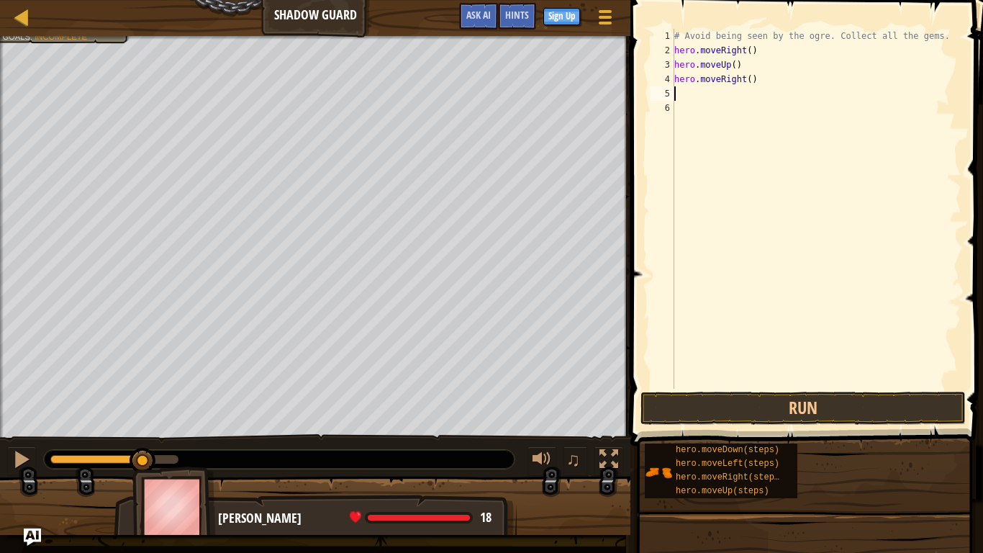
scroll to position [6, 0]
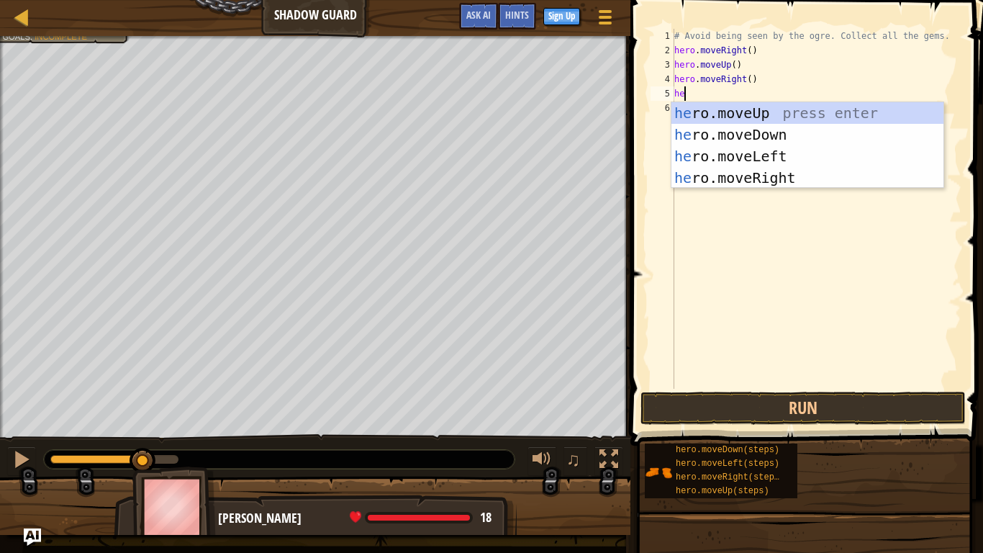
type textarea "hero"
click at [744, 124] on div "hero .moveUp press enter hero .moveDown press enter hero .moveLeft press enter …" at bounding box center [807, 167] width 272 height 130
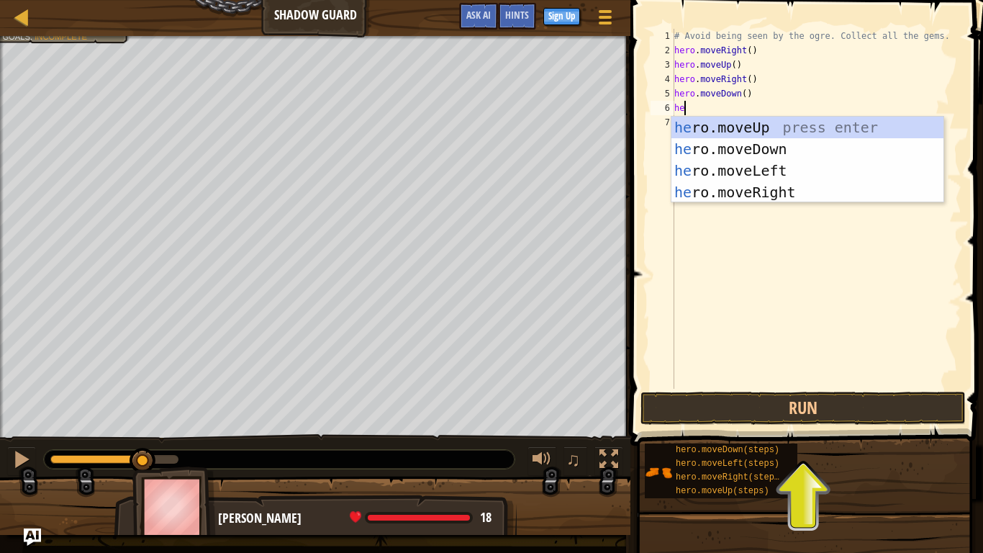
type textarea "hero"
click at [717, 197] on div "hero .moveUp press enter hero .moveDown press enter hero .moveLeft press enter …" at bounding box center [807, 182] width 272 height 130
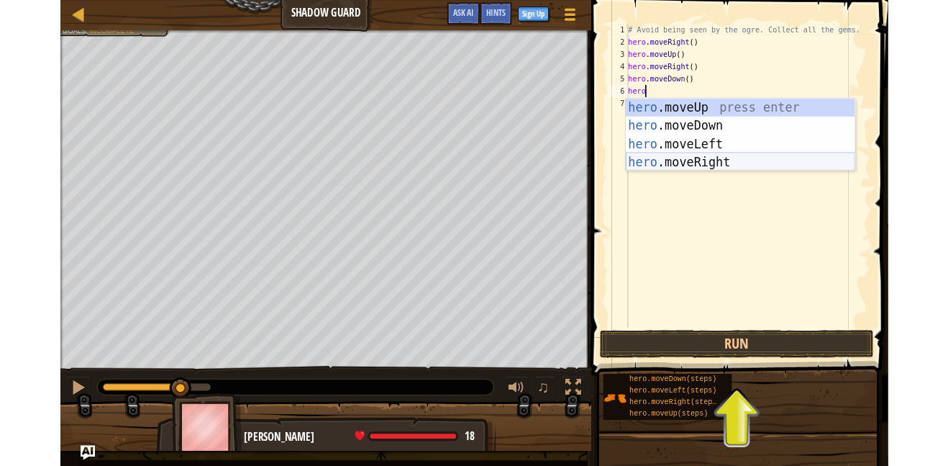
scroll to position [6, 0]
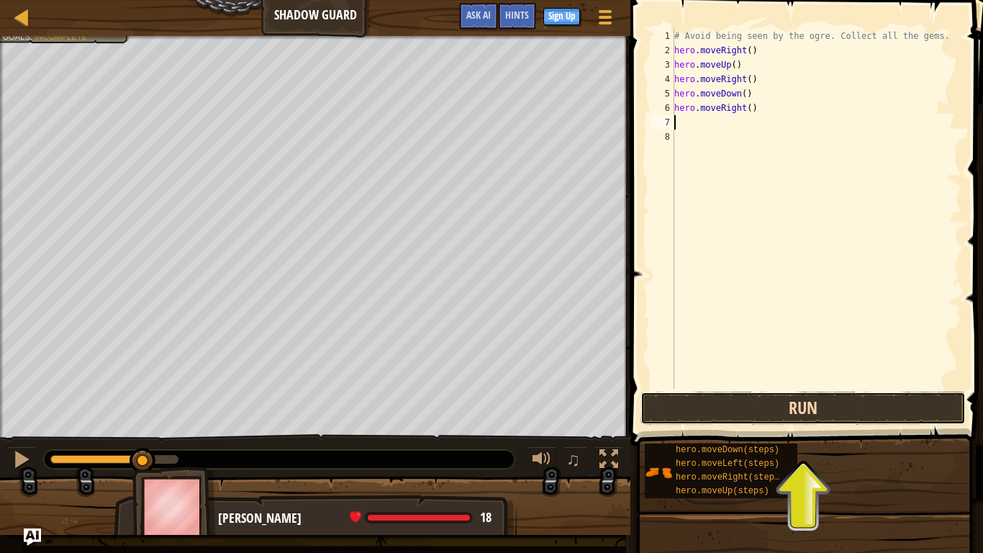
click at [715, 417] on button "Run" at bounding box center [802, 407] width 325 height 33
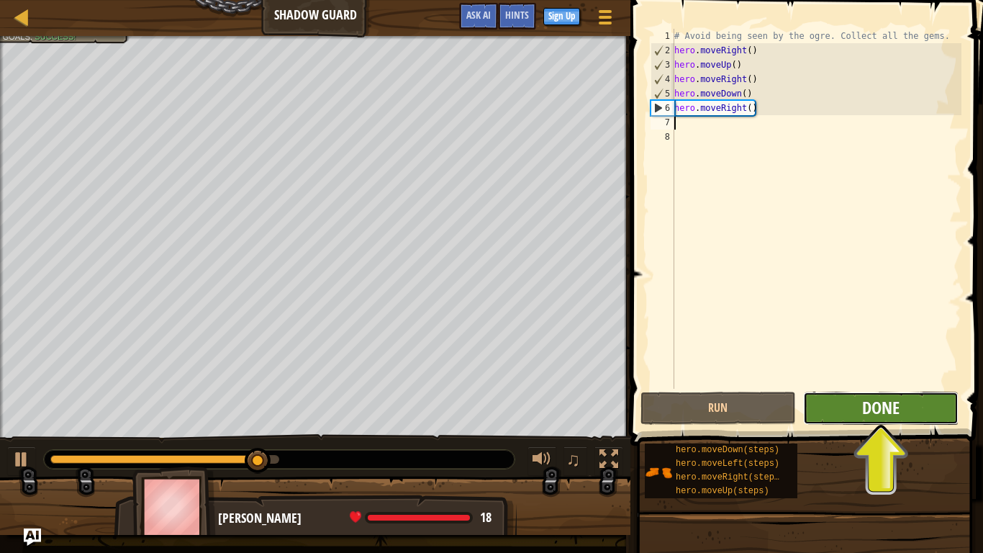
click at [862, 413] on span "Done" at bounding box center [880, 407] width 37 height 23
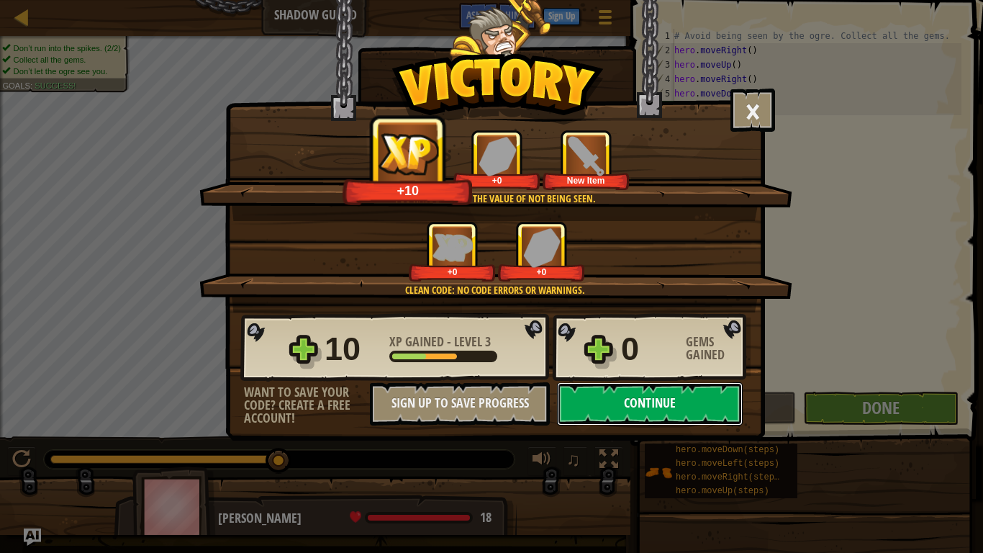
click at [722, 420] on button "Continue" at bounding box center [650, 403] width 186 height 43
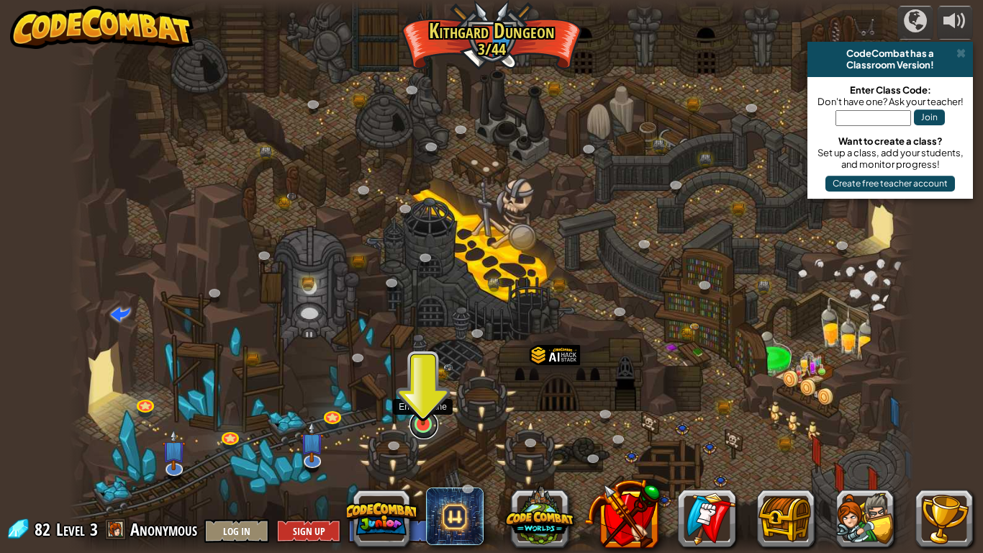
click at [433, 425] on link at bounding box center [423, 424] width 29 height 29
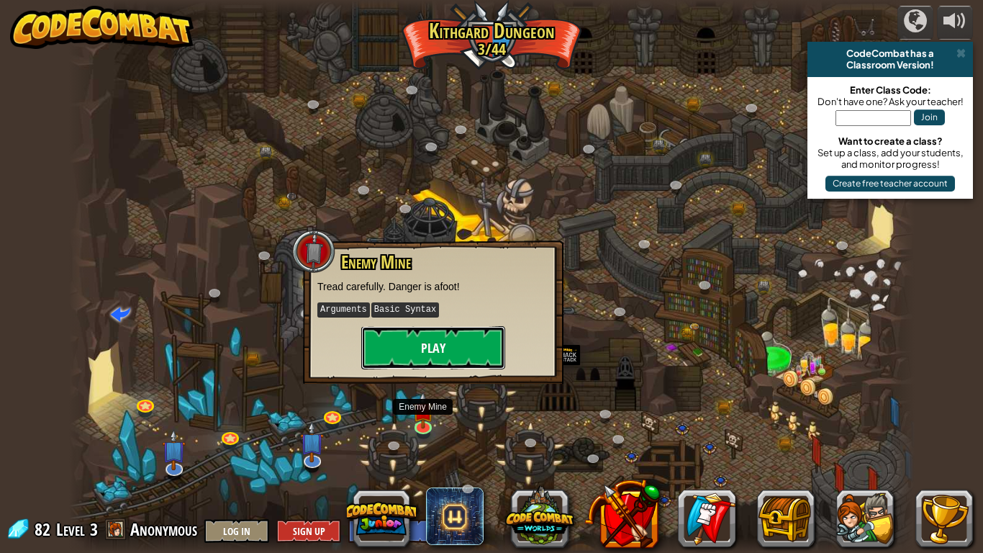
click at [437, 353] on button "Play" at bounding box center [433, 347] width 144 height 43
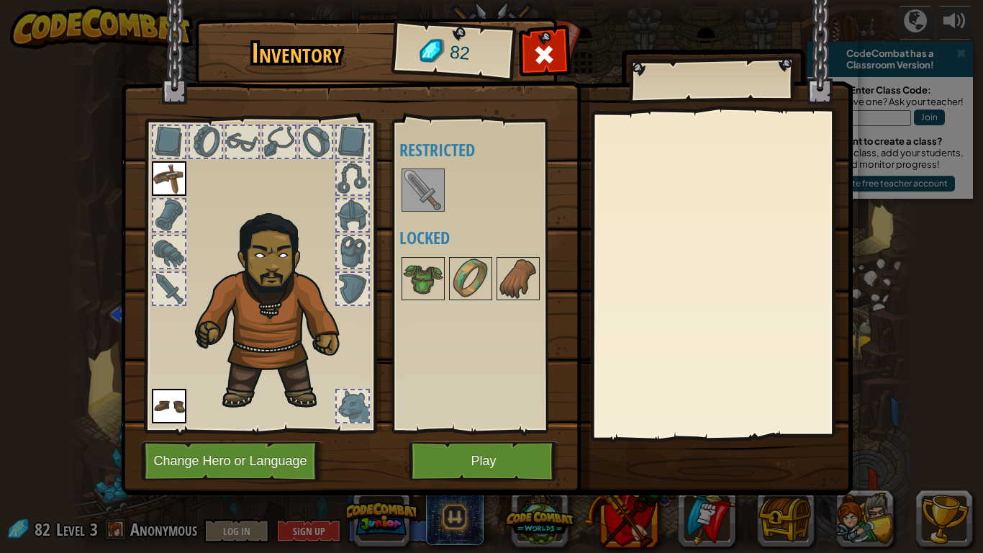
click at [437, 353] on div "Available Equip Equip (double-click to equip) Restricted Locked" at bounding box center [484, 276] width 170 height 300
click at [452, 463] on button "Play" at bounding box center [484, 461] width 150 height 40
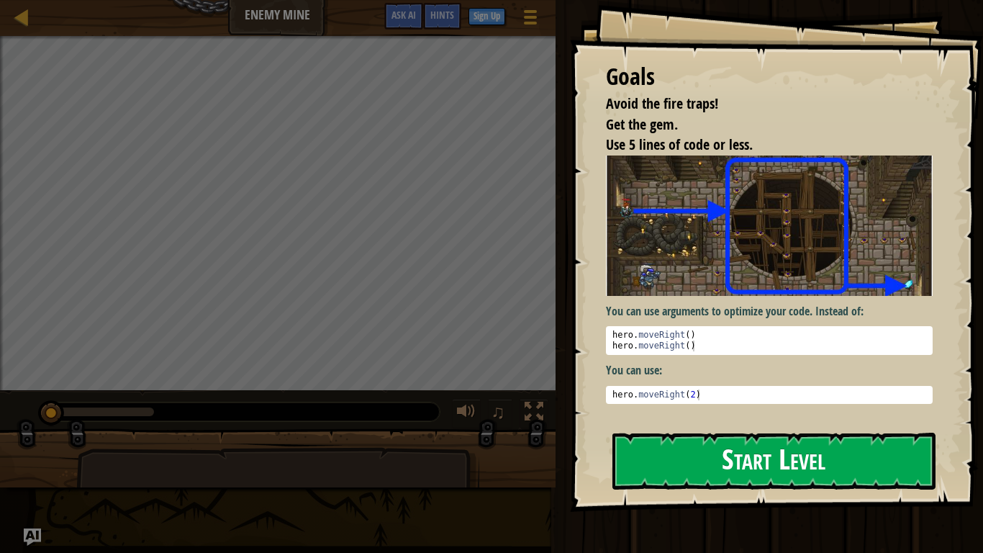
click at [722, 280] on img at bounding box center [769, 225] width 327 height 140
click at [745, 457] on button "Start Level" at bounding box center [773, 460] width 323 height 57
